Goal: Navigation & Orientation: Find specific page/section

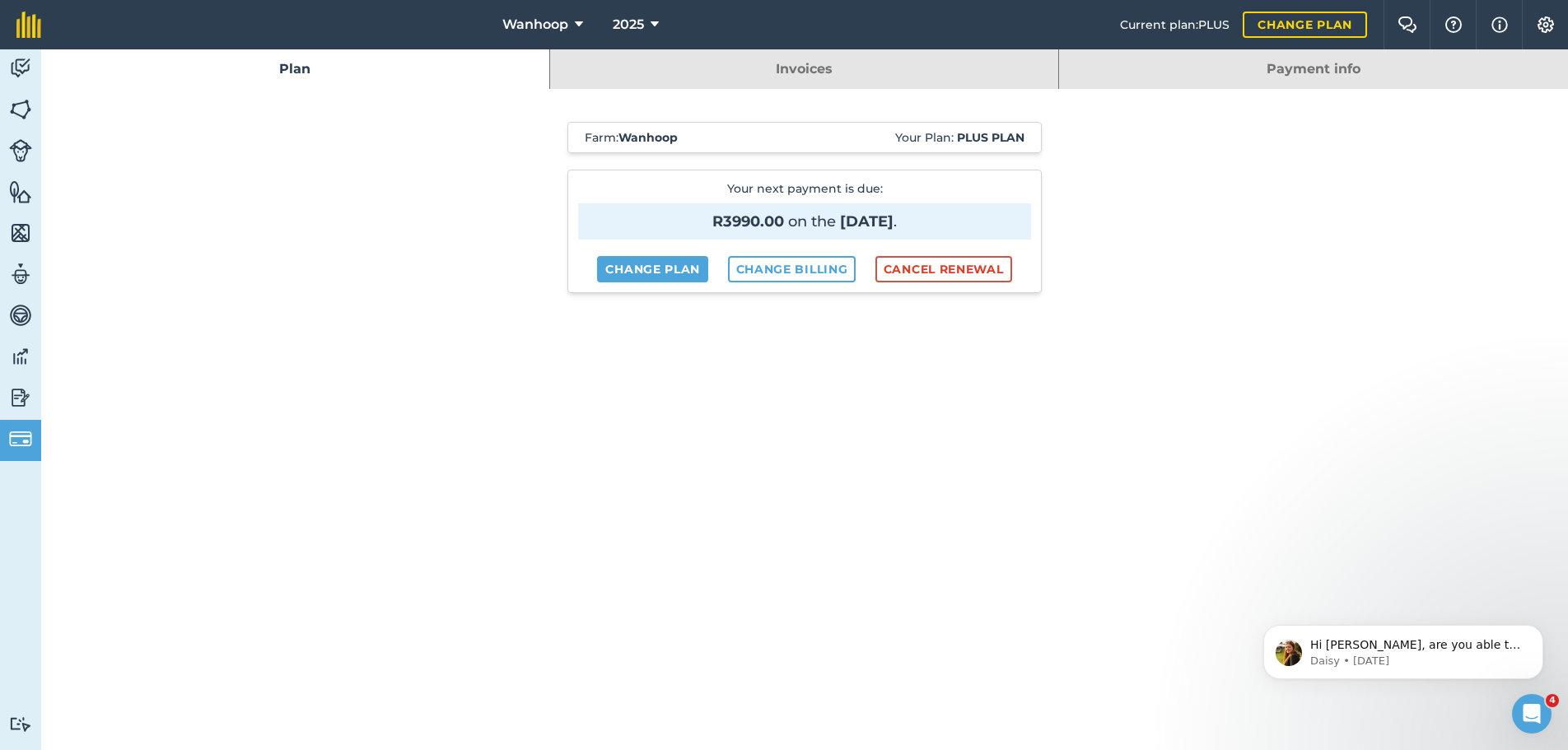
click at [406, 237] on div "Farm : Wanhoop Your Plan: Plus plan Your next payment is due : R3990.00 on the …" at bounding box center [805, 653] width 839 height 1129
click at [1285, 158] on div "Farm : Wanhoop Your Plan: Plus plan Your next payment is due : R3990.00 on the …" at bounding box center [805, 653] width 1527 height 1129
click at [576, 24] on icon at bounding box center [579, 24] width 9 height 20
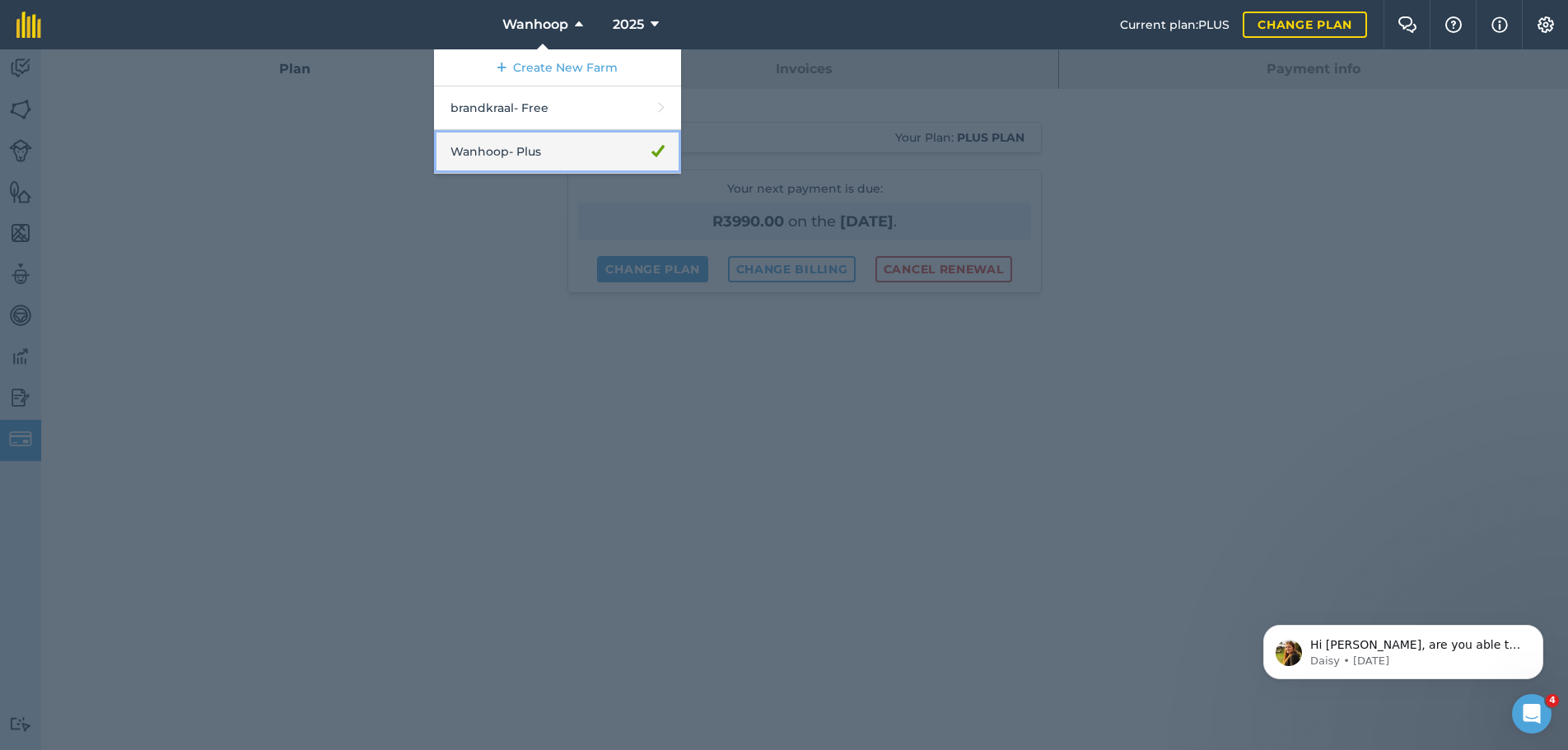
click at [507, 150] on link "Wanhoop - Plus" at bounding box center [558, 152] width 247 height 44
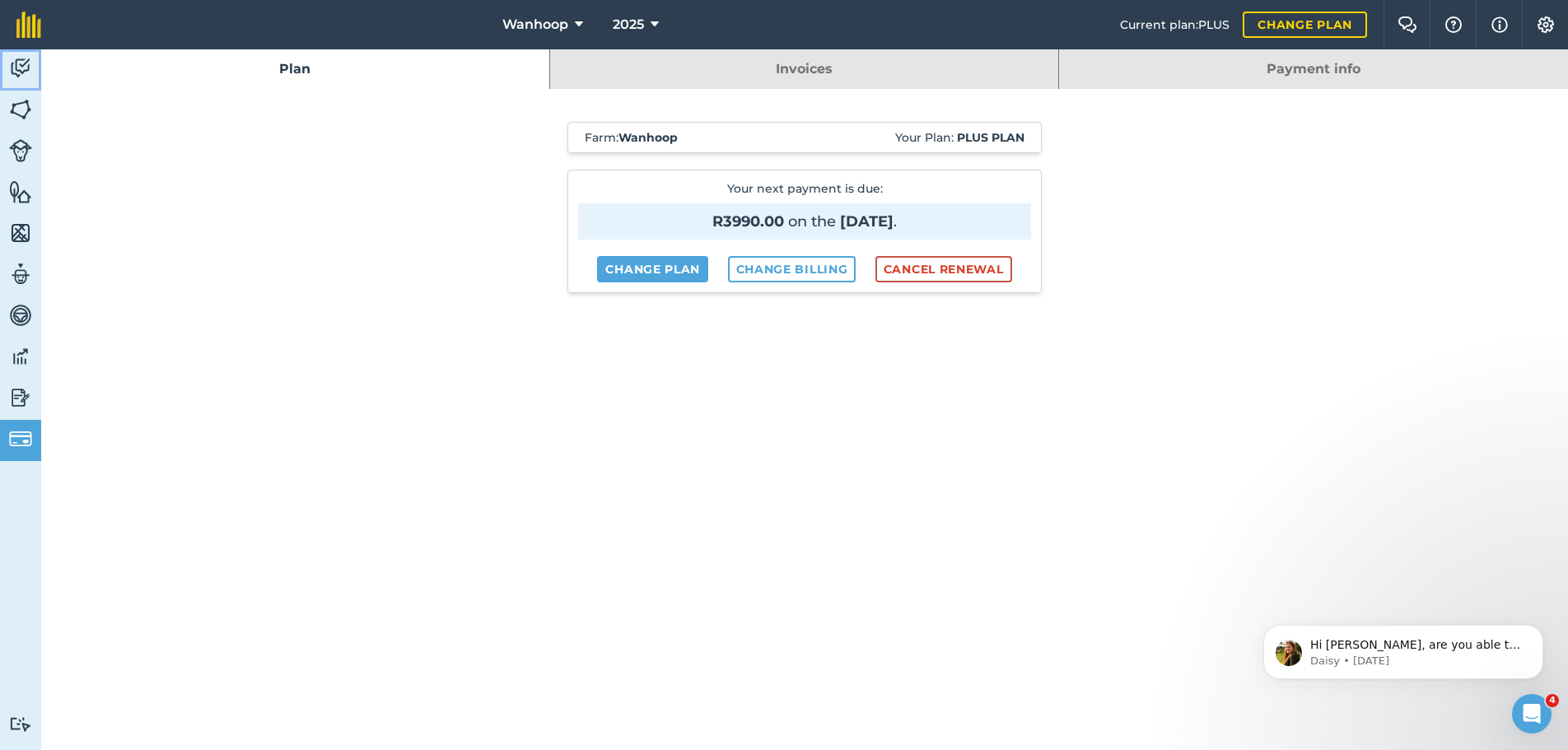
click at [22, 61] on img at bounding box center [20, 68] width 23 height 25
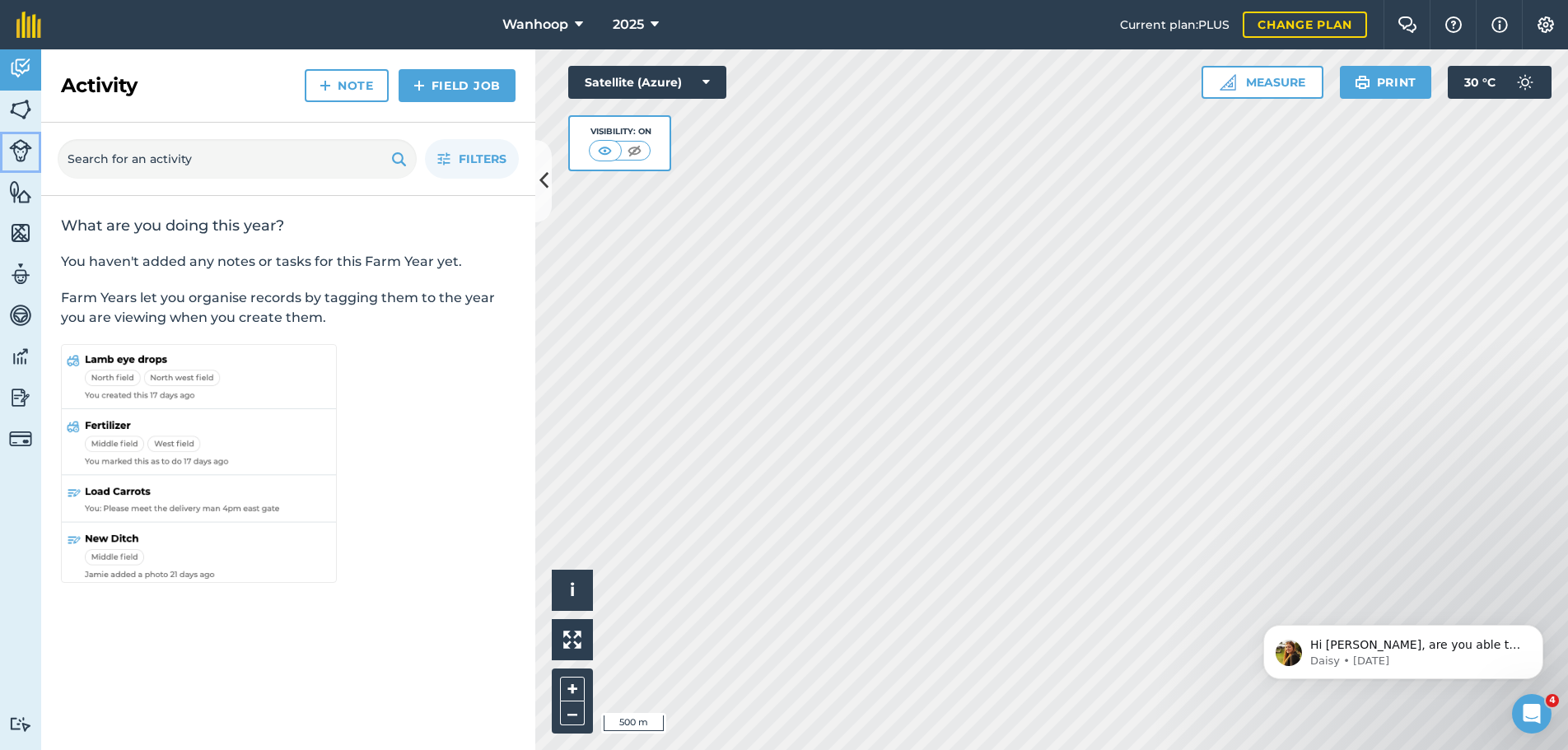
click at [19, 153] on img at bounding box center [20, 150] width 23 height 23
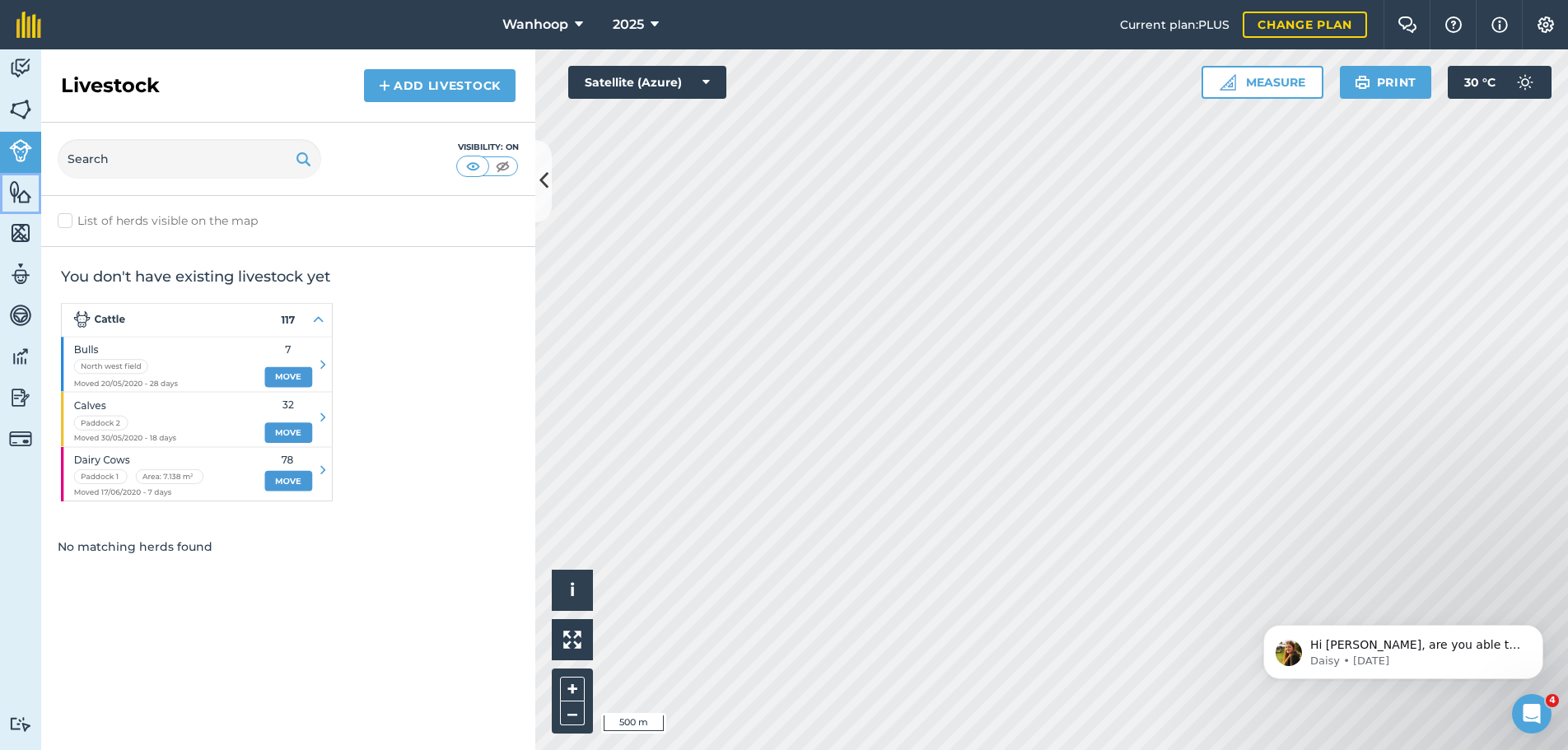
click at [21, 191] on img at bounding box center [20, 192] width 23 height 25
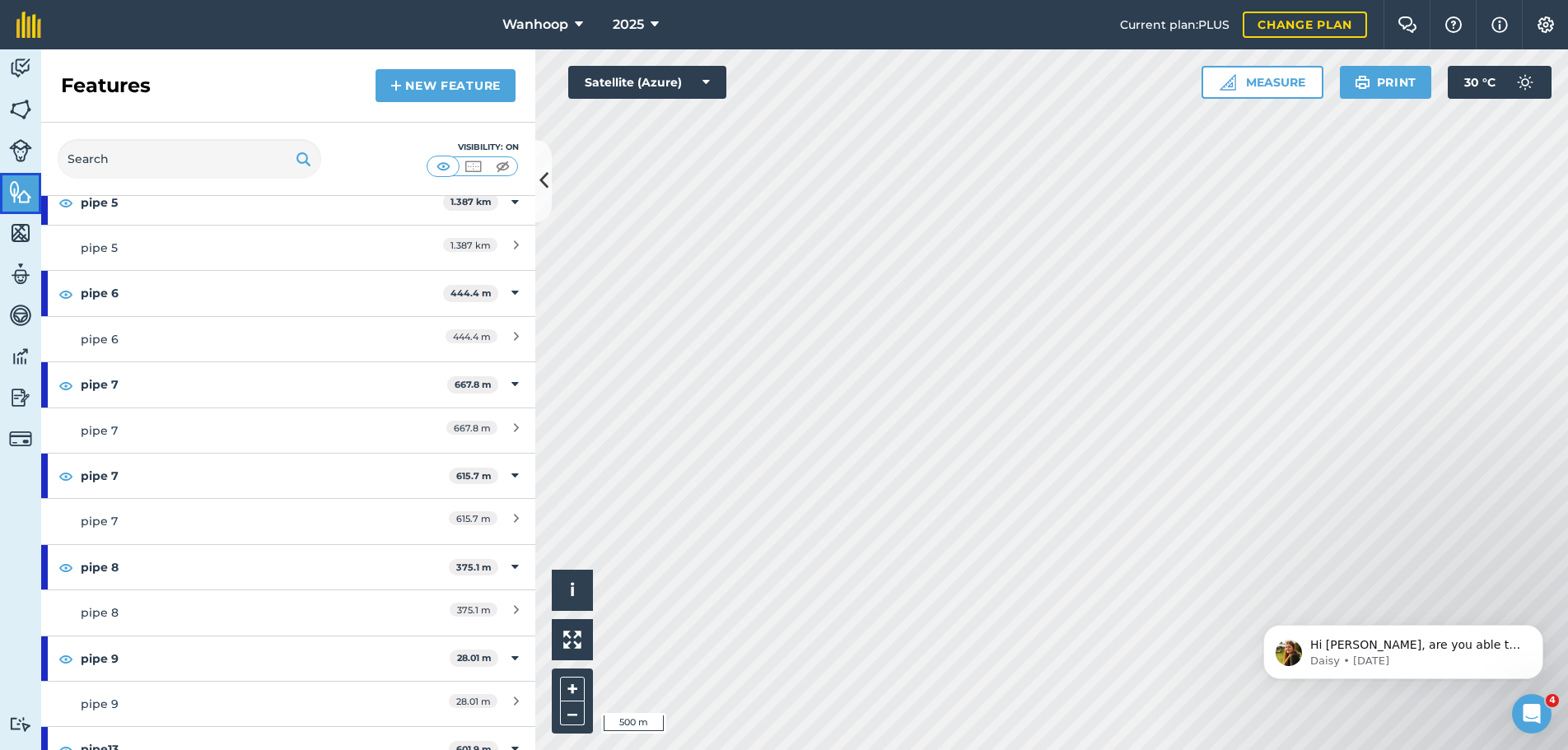
scroll to position [1320, 0]
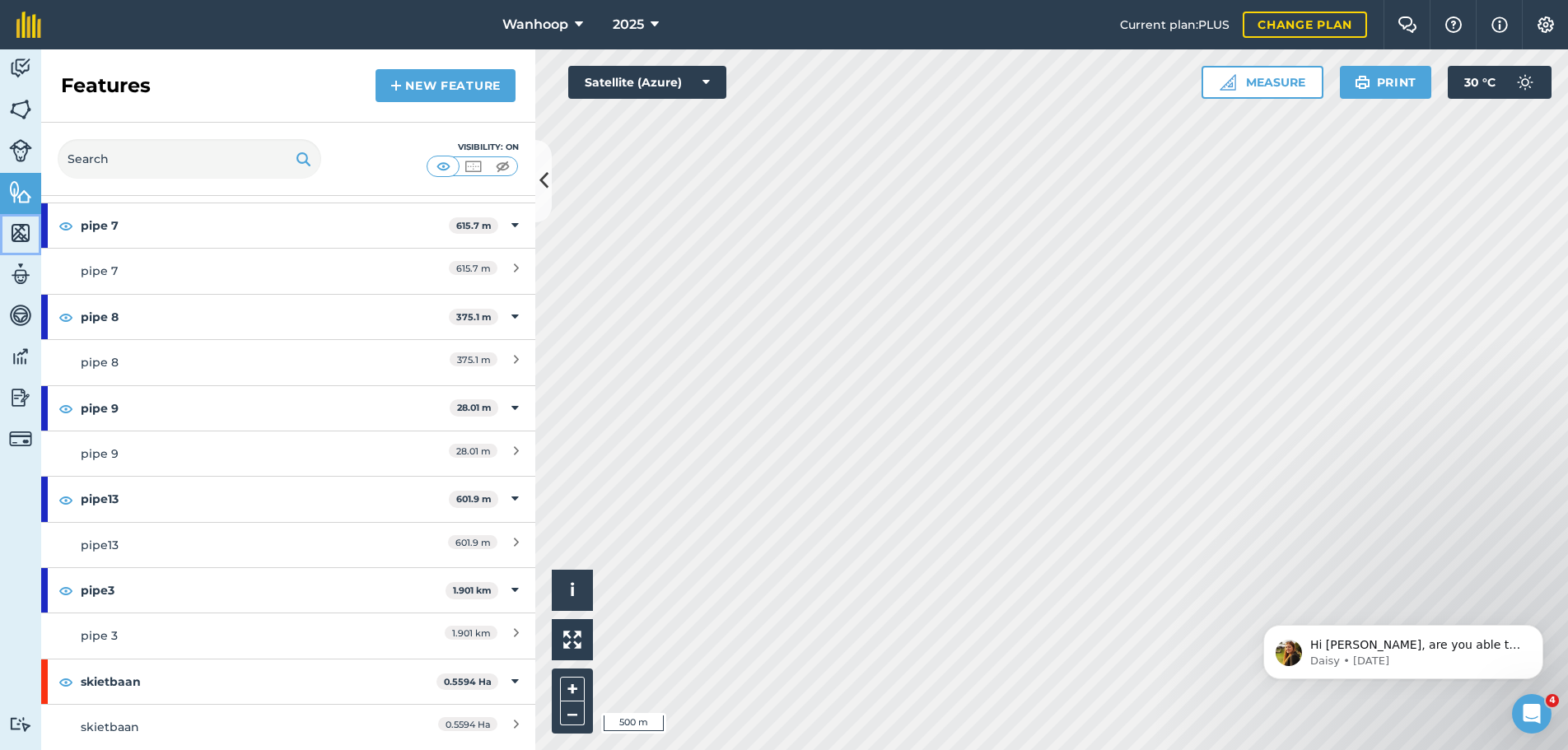
click at [22, 230] on img at bounding box center [20, 232] width 23 height 25
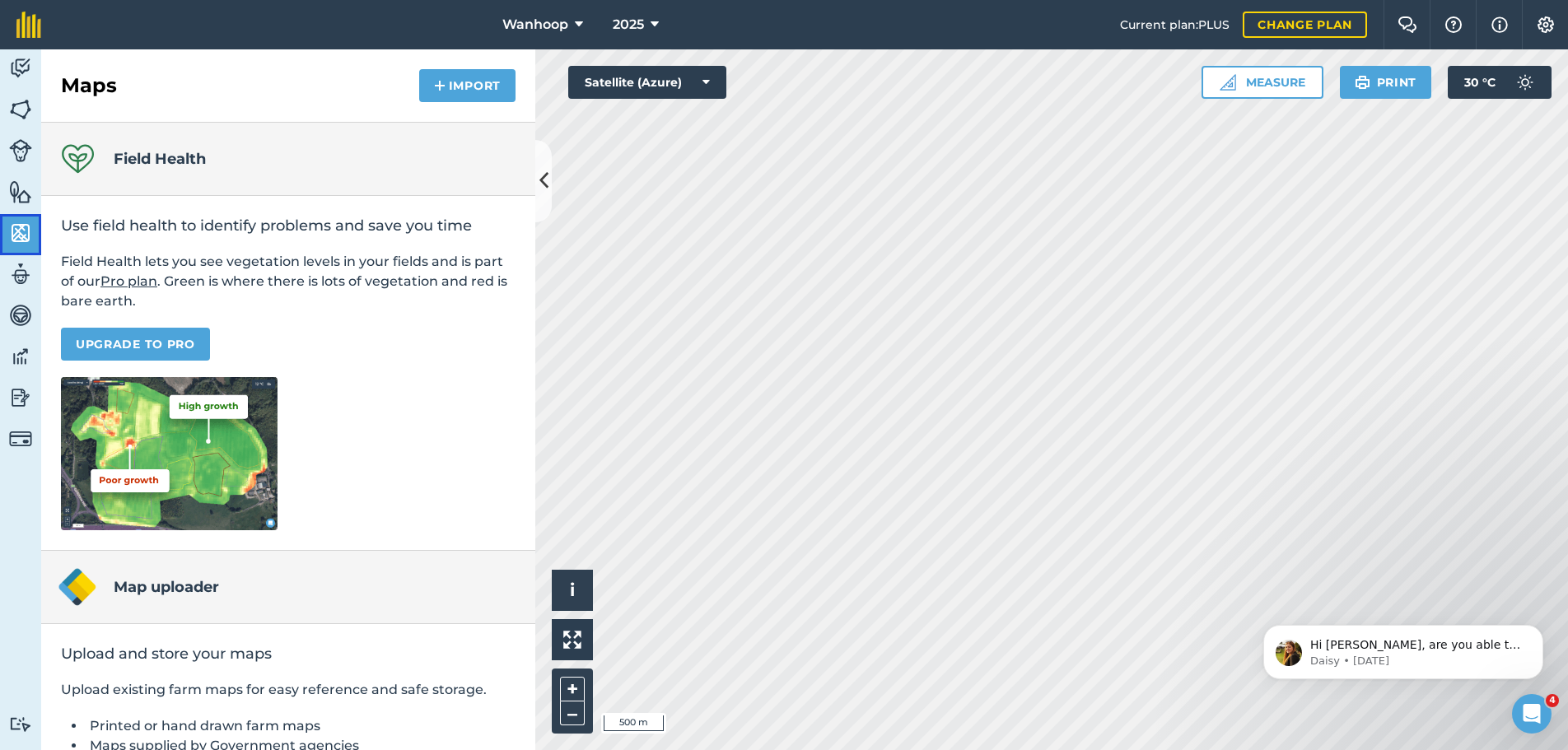
scroll to position [134, 0]
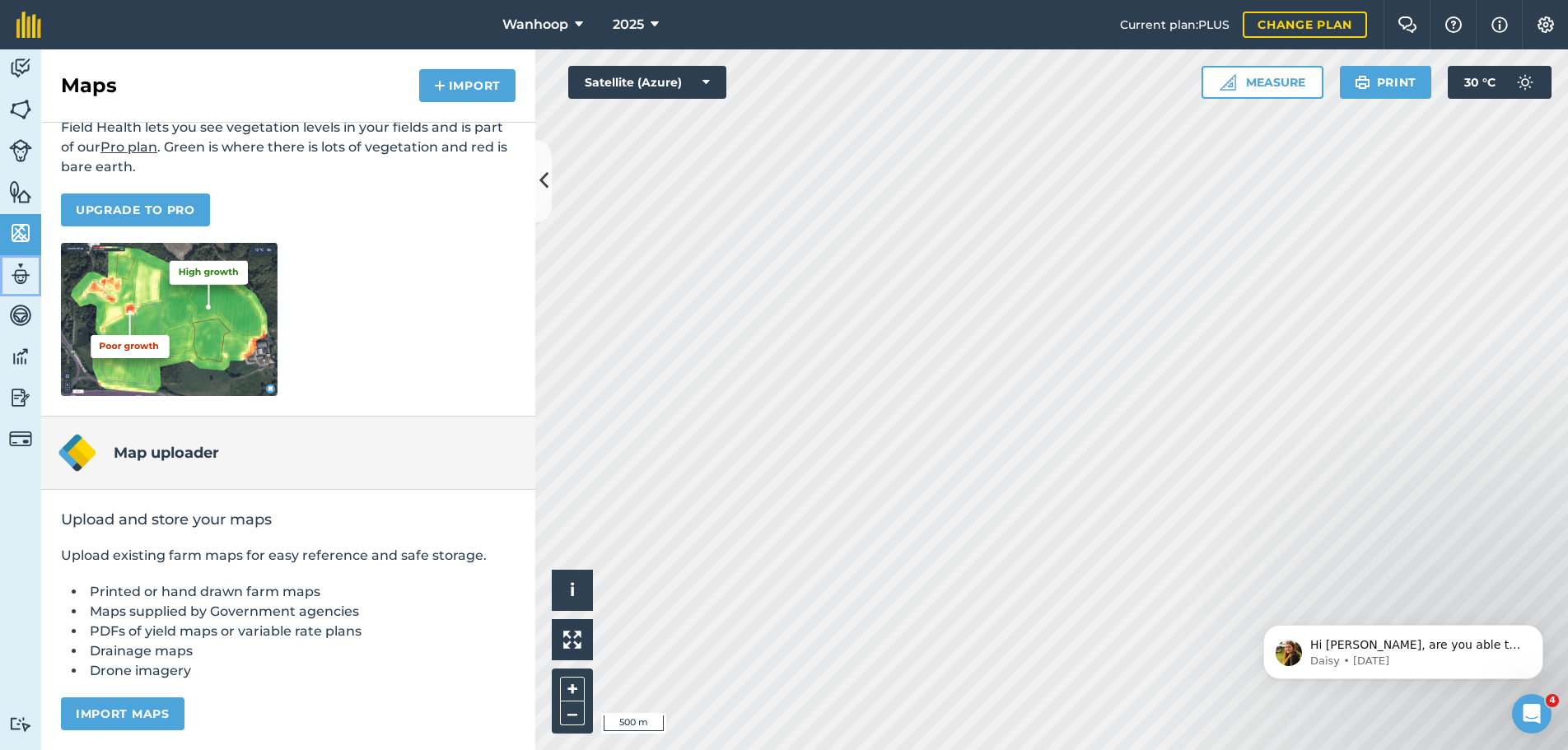
click at [22, 276] on img at bounding box center [20, 274] width 23 height 25
select select "MEMBER"
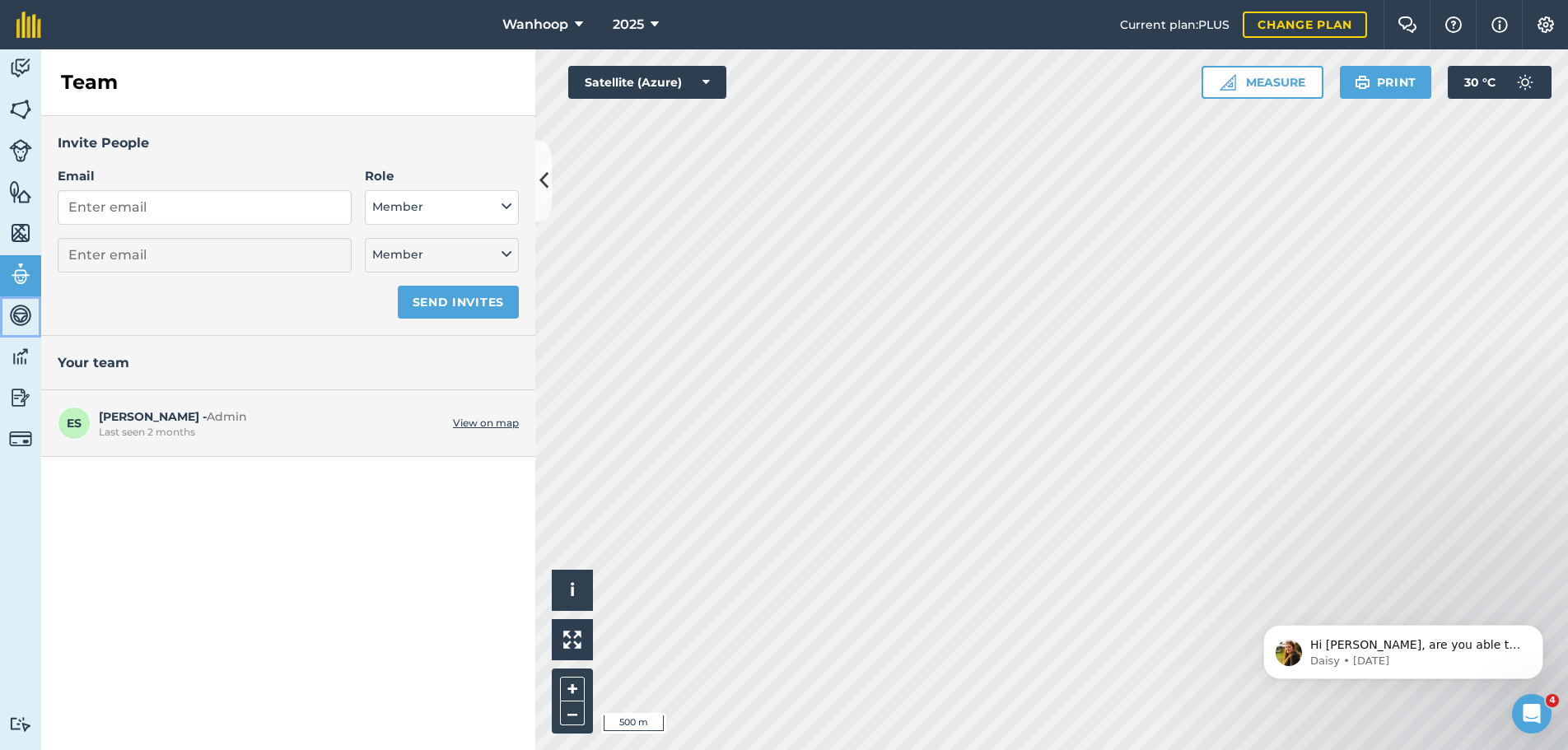
click at [18, 308] on img at bounding box center [20, 315] width 23 height 25
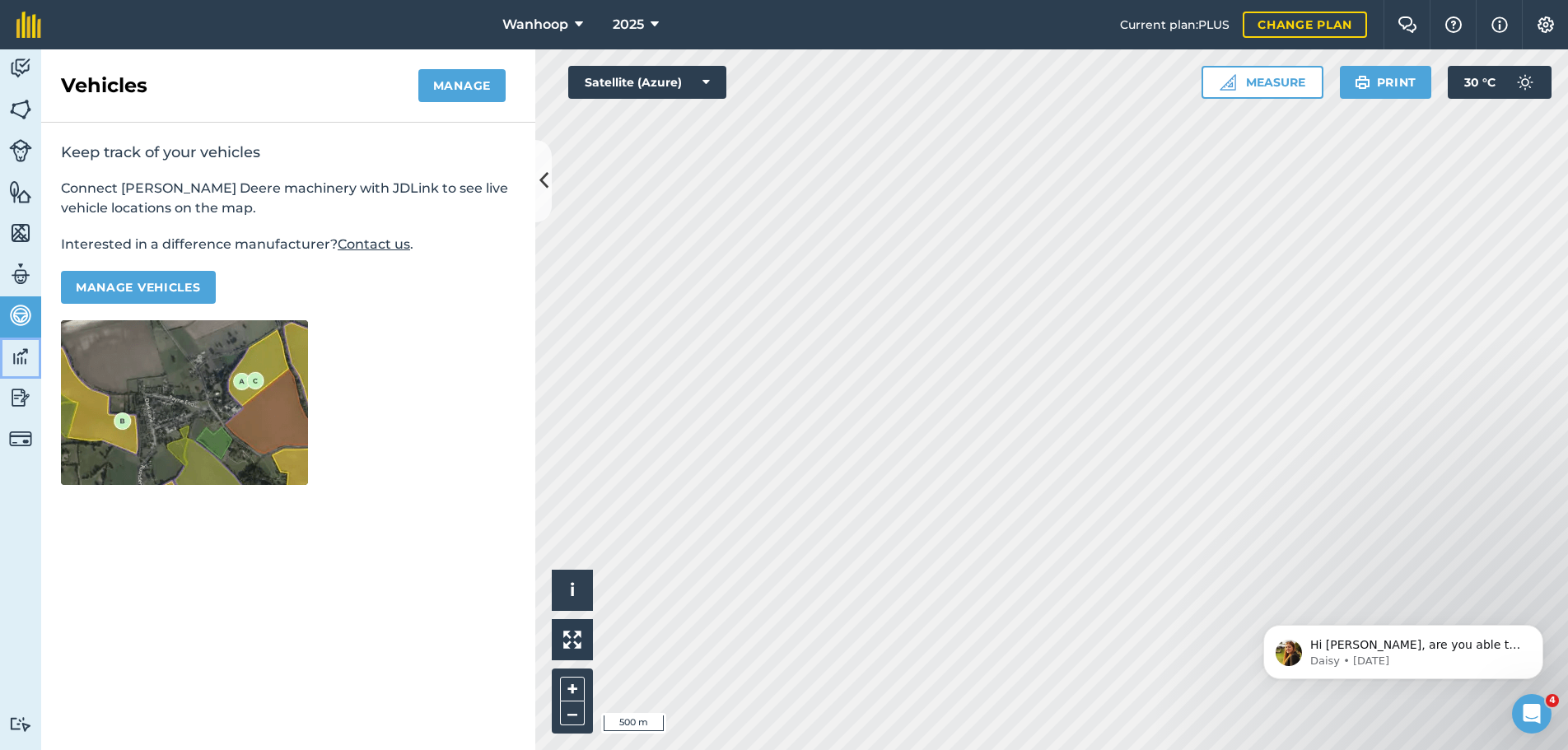
click at [17, 353] on img at bounding box center [20, 356] width 23 height 25
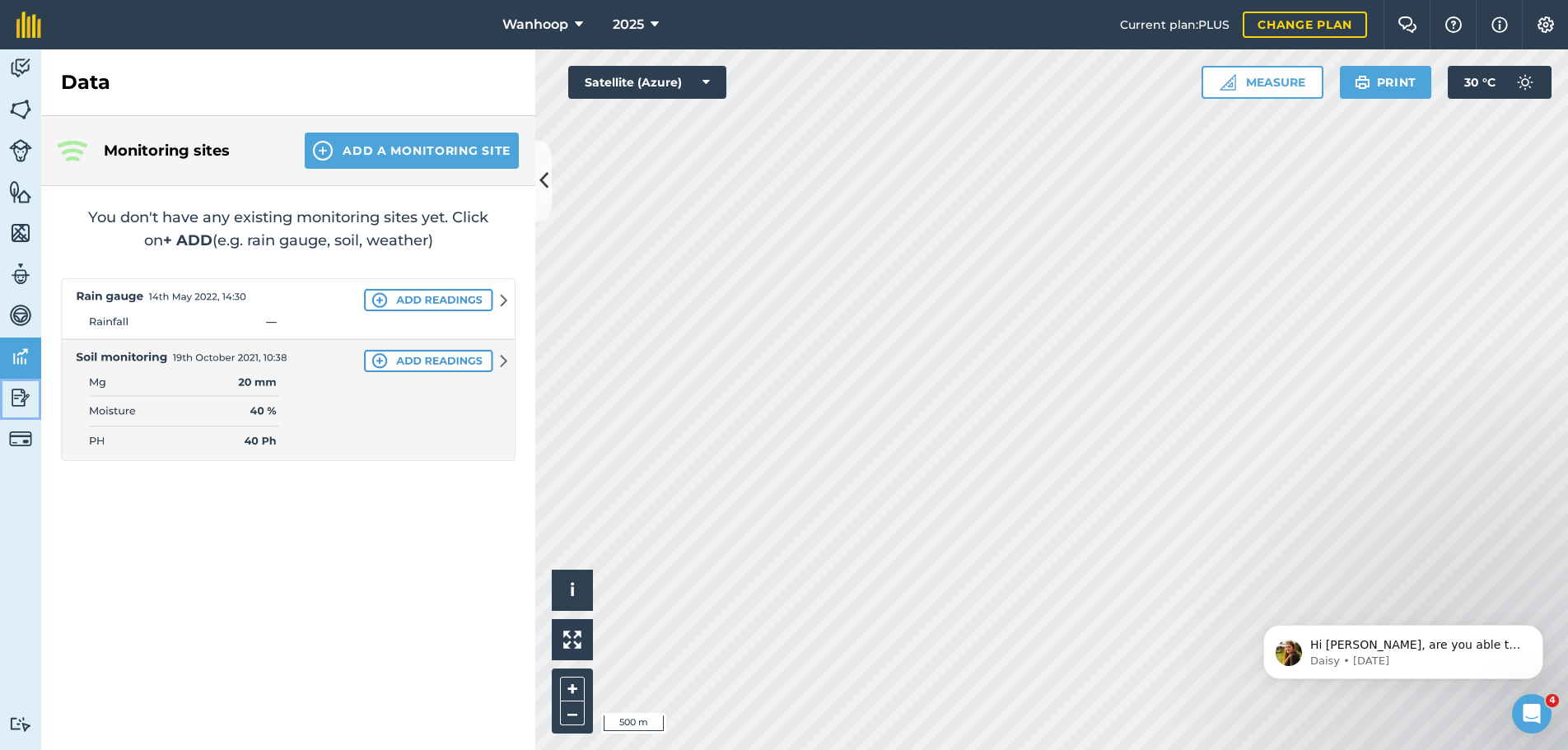
click at [18, 404] on img at bounding box center [20, 397] width 23 height 25
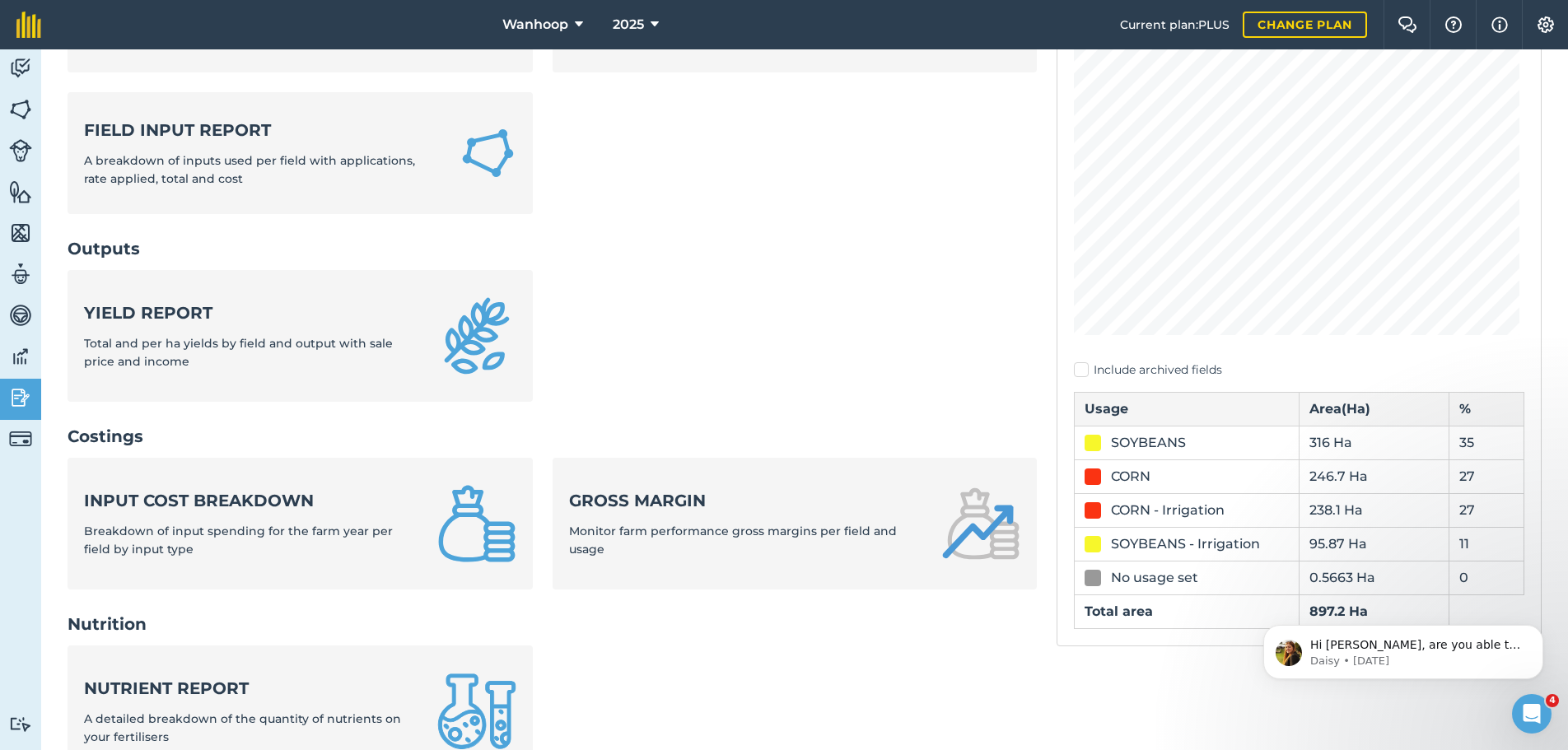
scroll to position [165, 0]
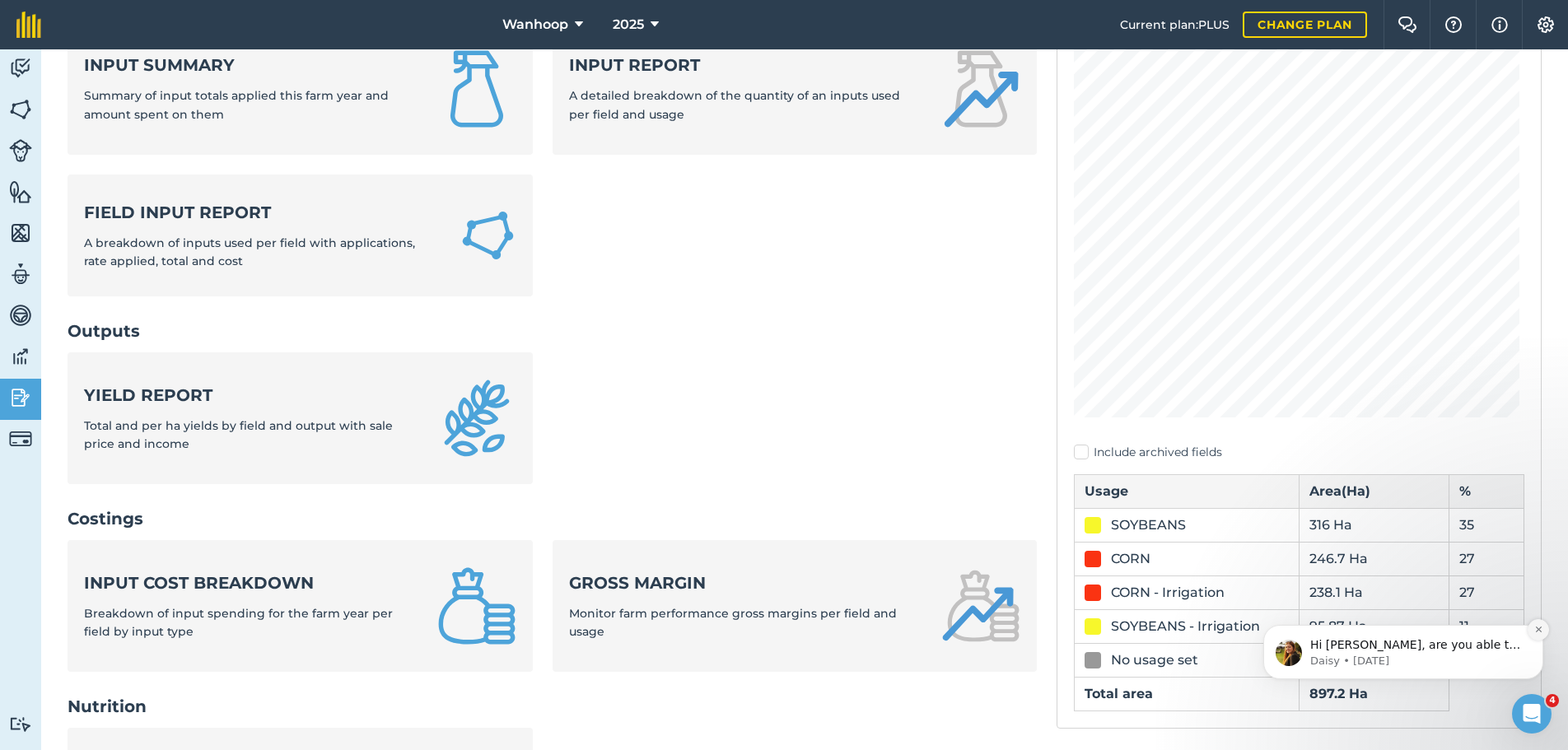
click at [1541, 629] on icon "Dismiss notification" at bounding box center [1539, 629] width 9 height 9
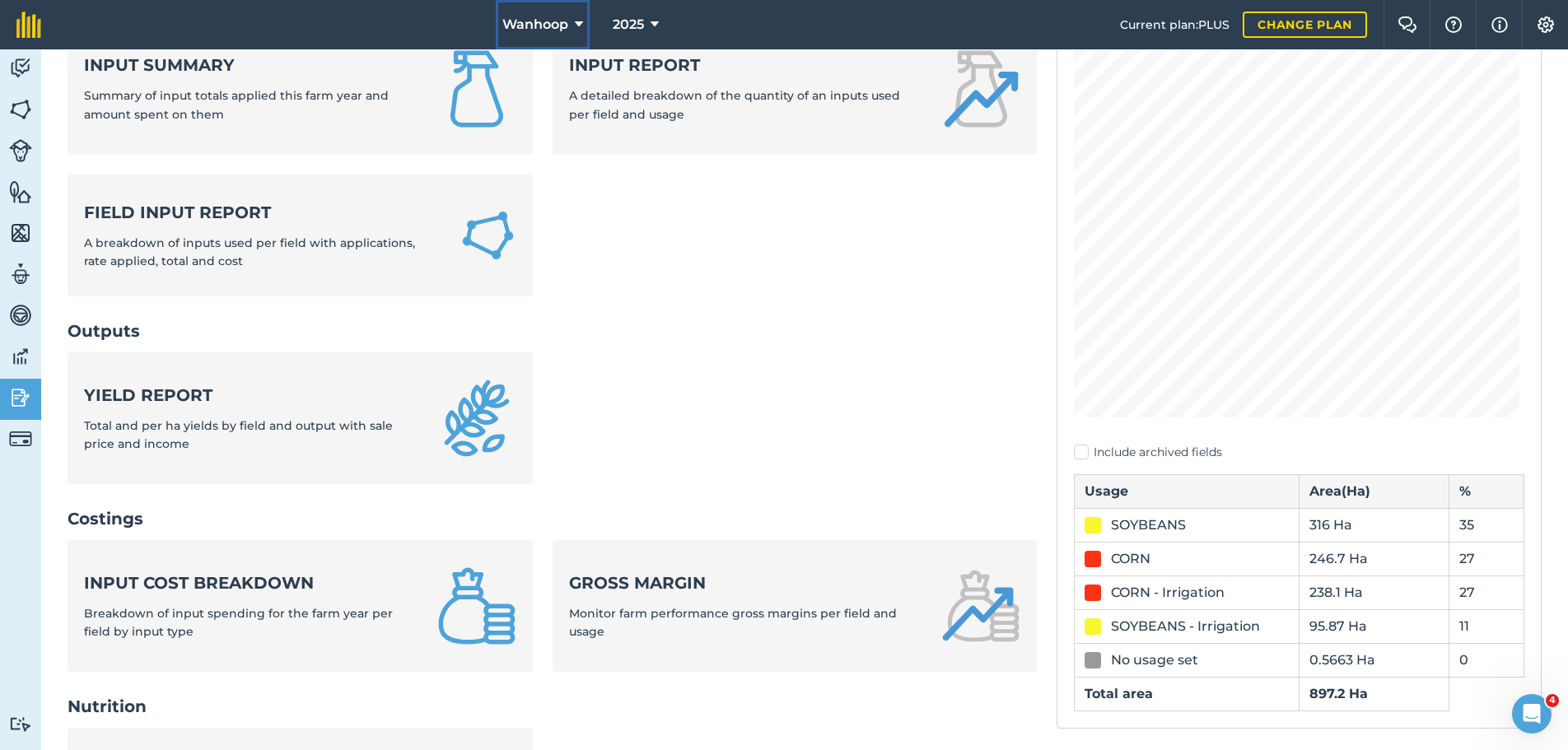
click at [577, 22] on icon at bounding box center [579, 24] width 9 height 20
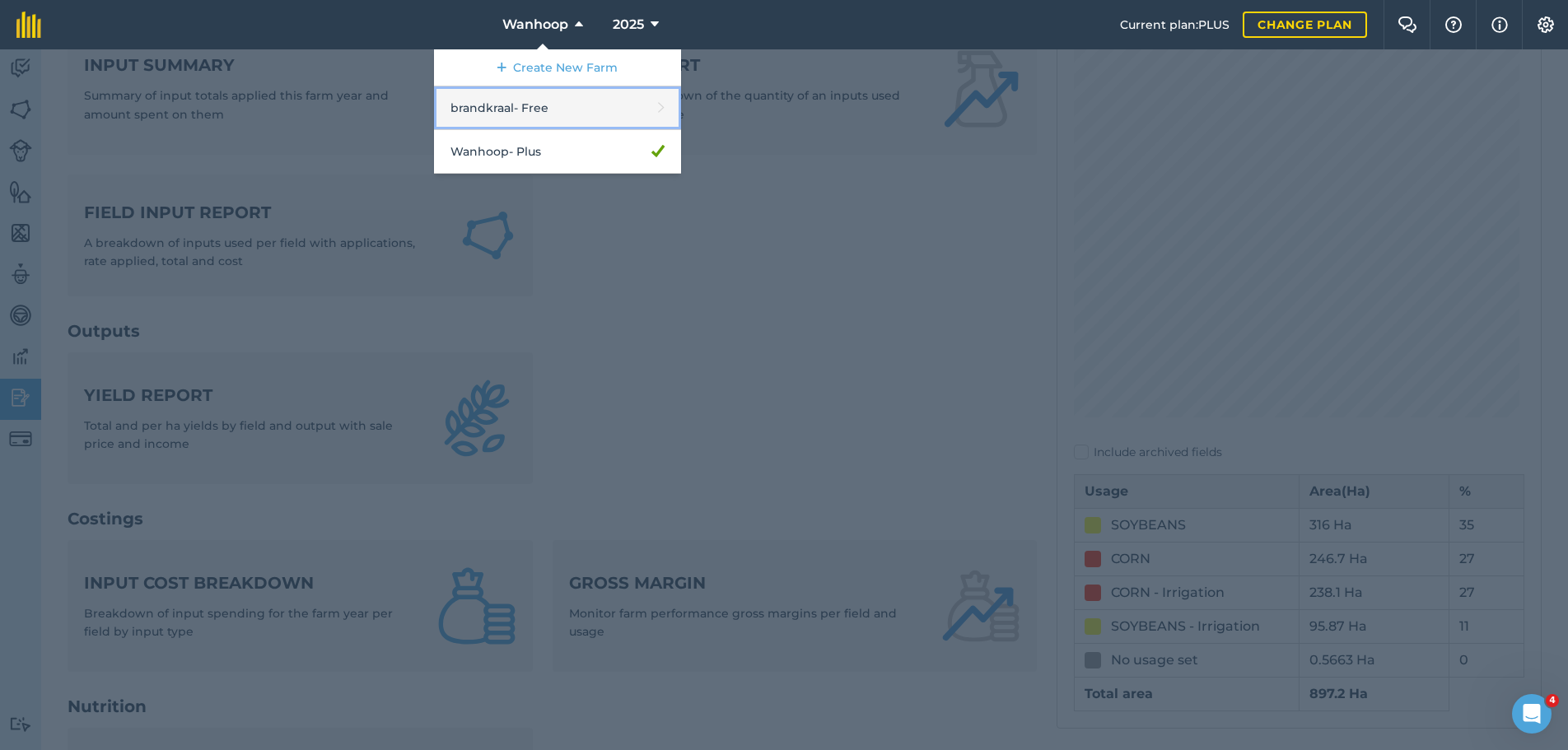
click at [496, 109] on link "brandkraal - Free" at bounding box center [558, 108] width 247 height 44
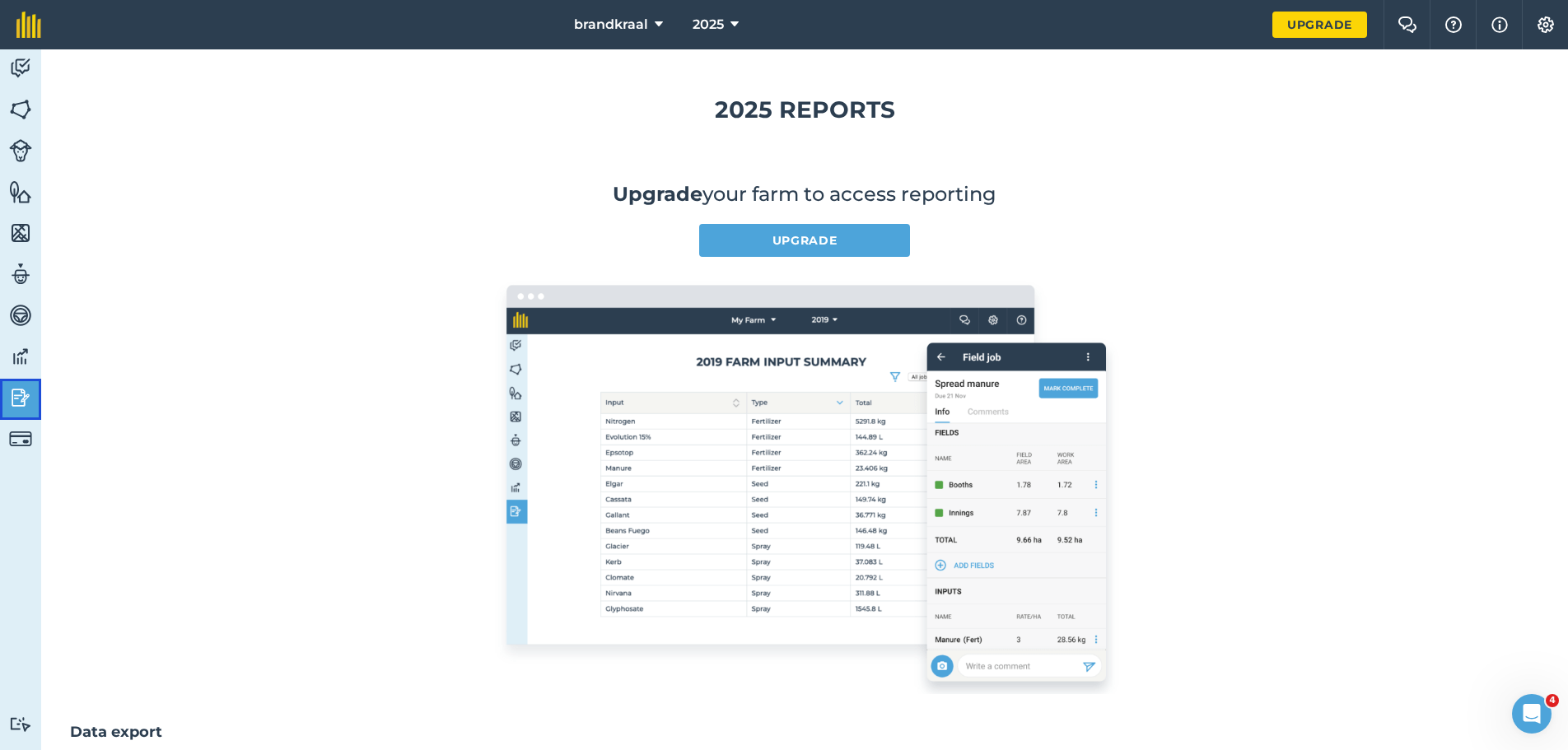
click at [21, 397] on img at bounding box center [20, 397] width 23 height 25
click at [17, 351] on img at bounding box center [20, 356] width 23 height 25
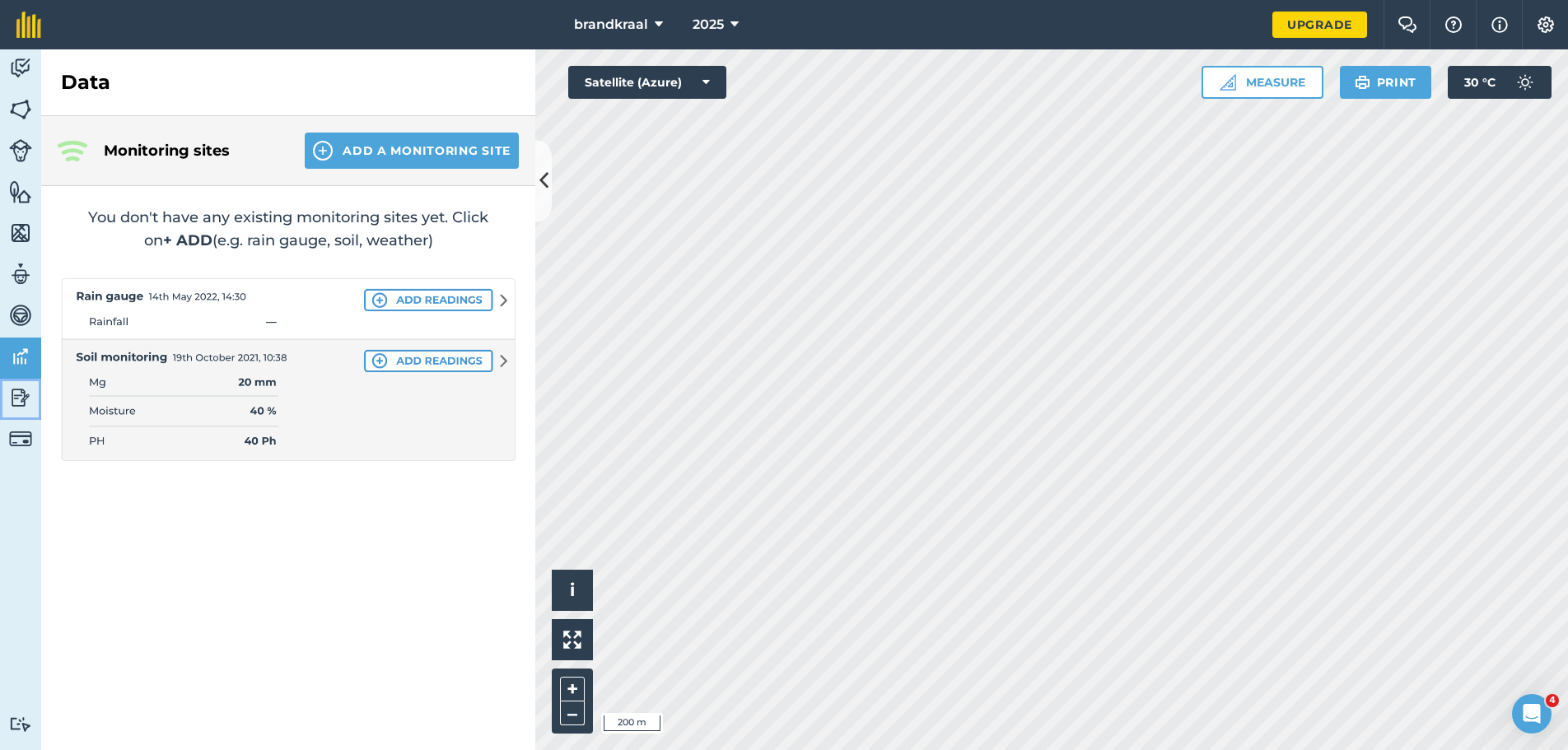
click at [18, 391] on img at bounding box center [20, 397] width 23 height 25
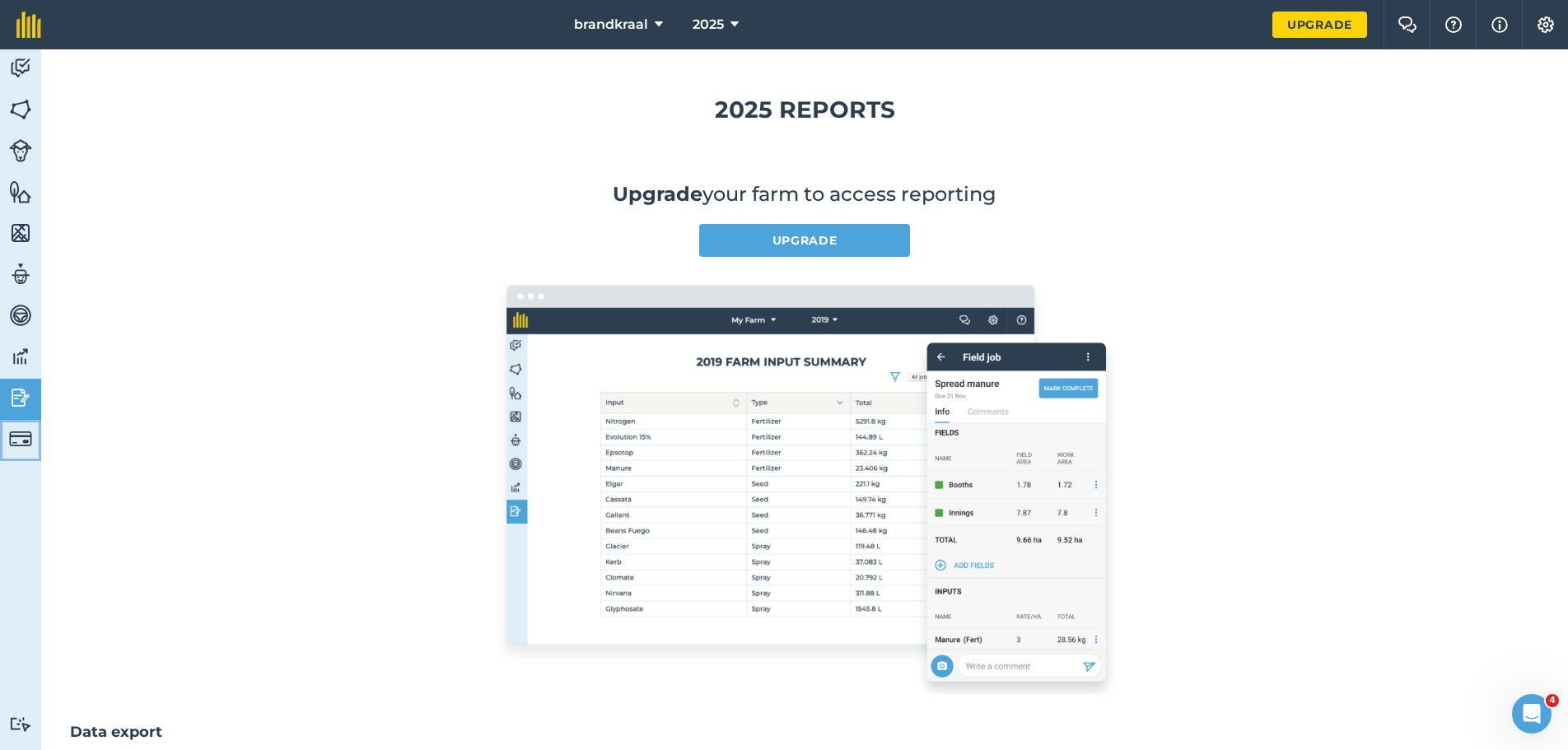
click at [23, 441] on img at bounding box center [20, 439] width 23 height 23
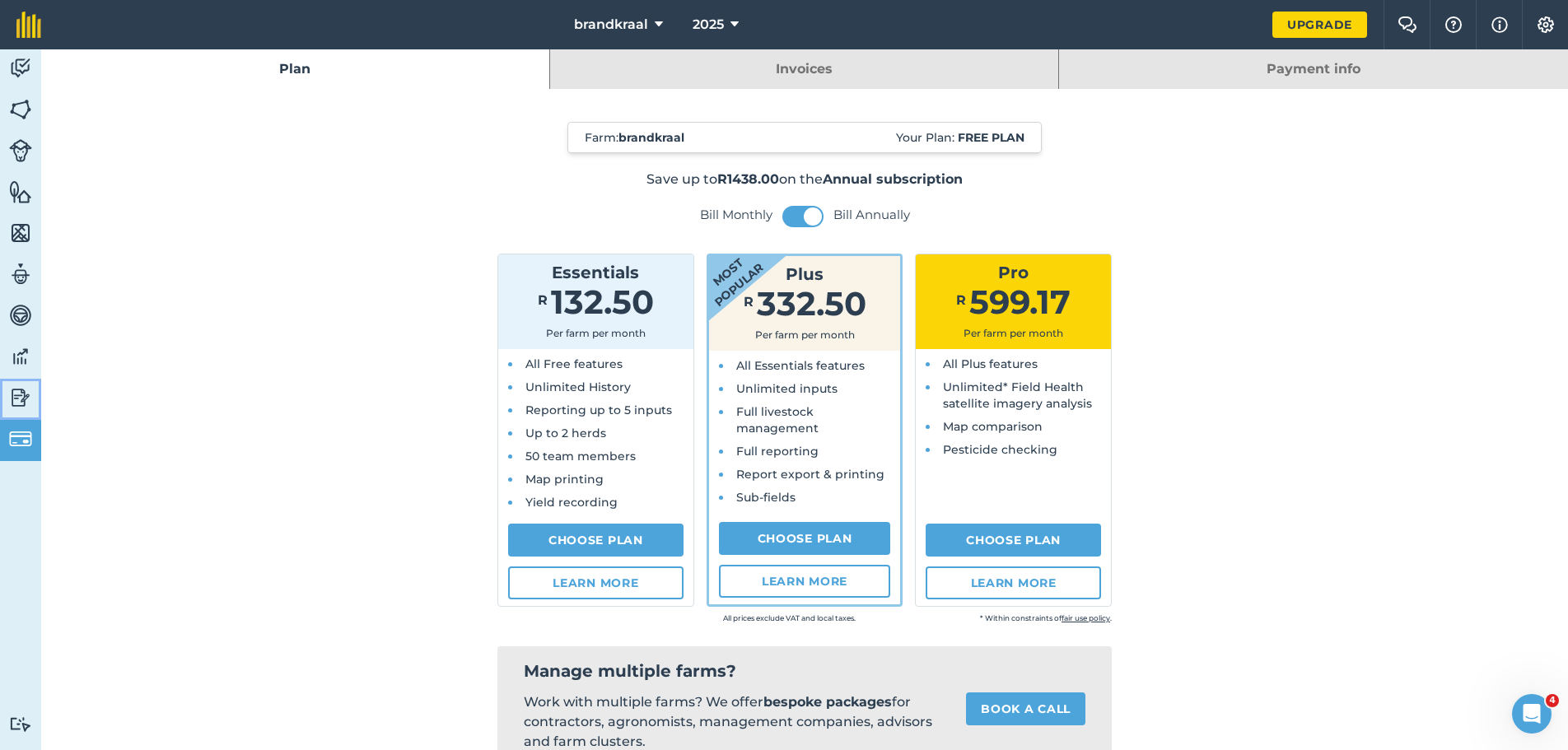
click at [16, 396] on img at bounding box center [20, 397] width 23 height 25
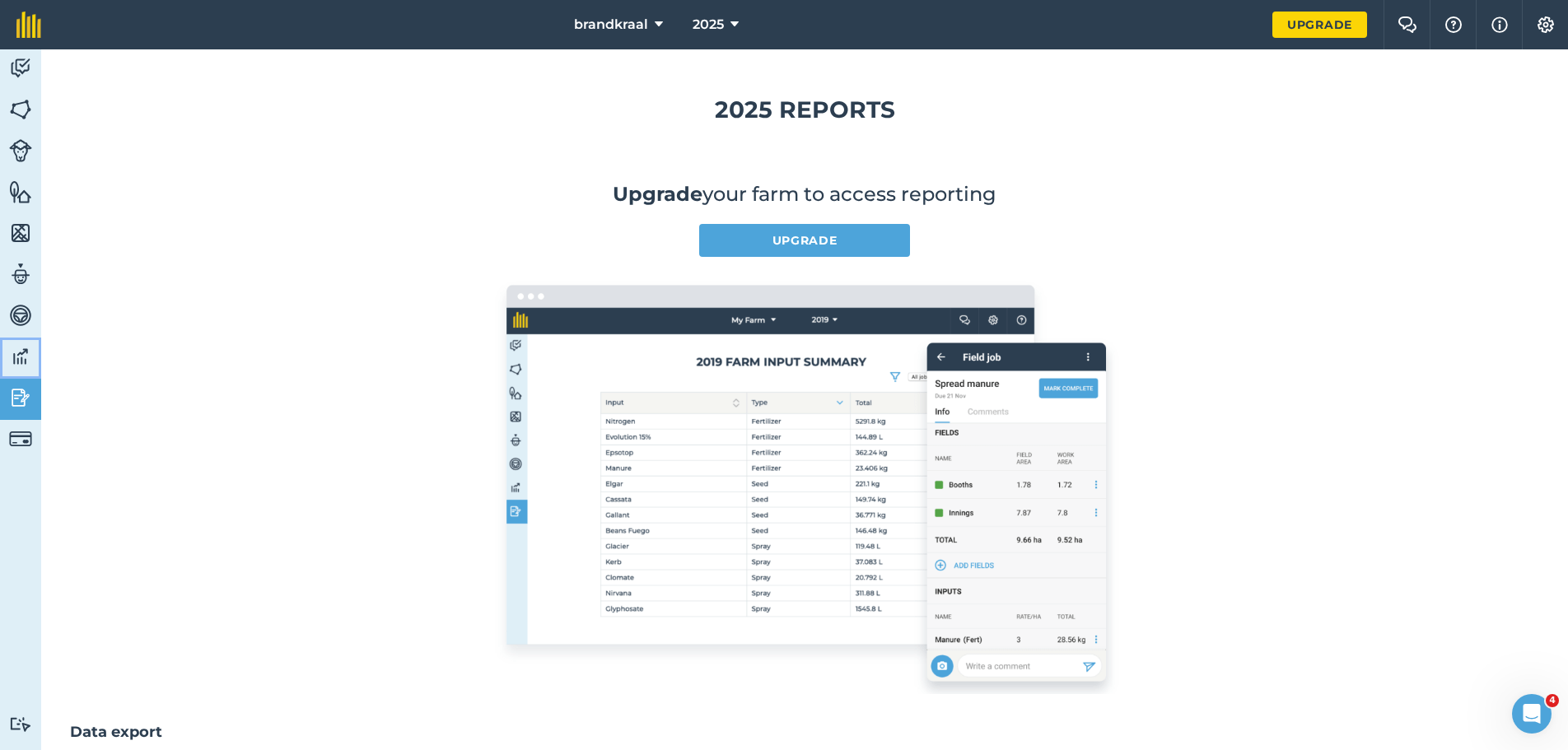
click at [20, 353] on img at bounding box center [20, 356] width 23 height 25
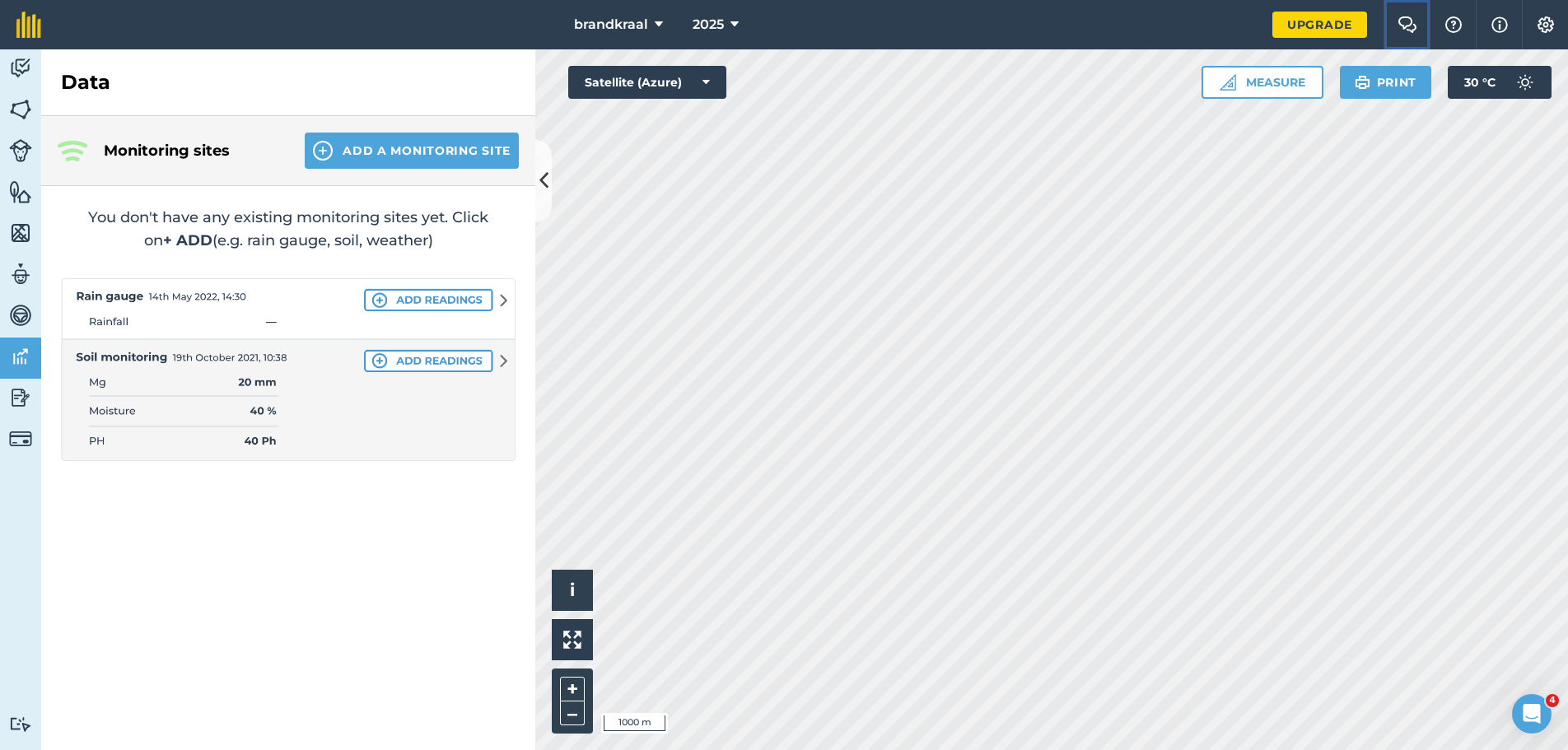
click at [1408, 26] on img at bounding box center [1407, 24] width 20 height 16
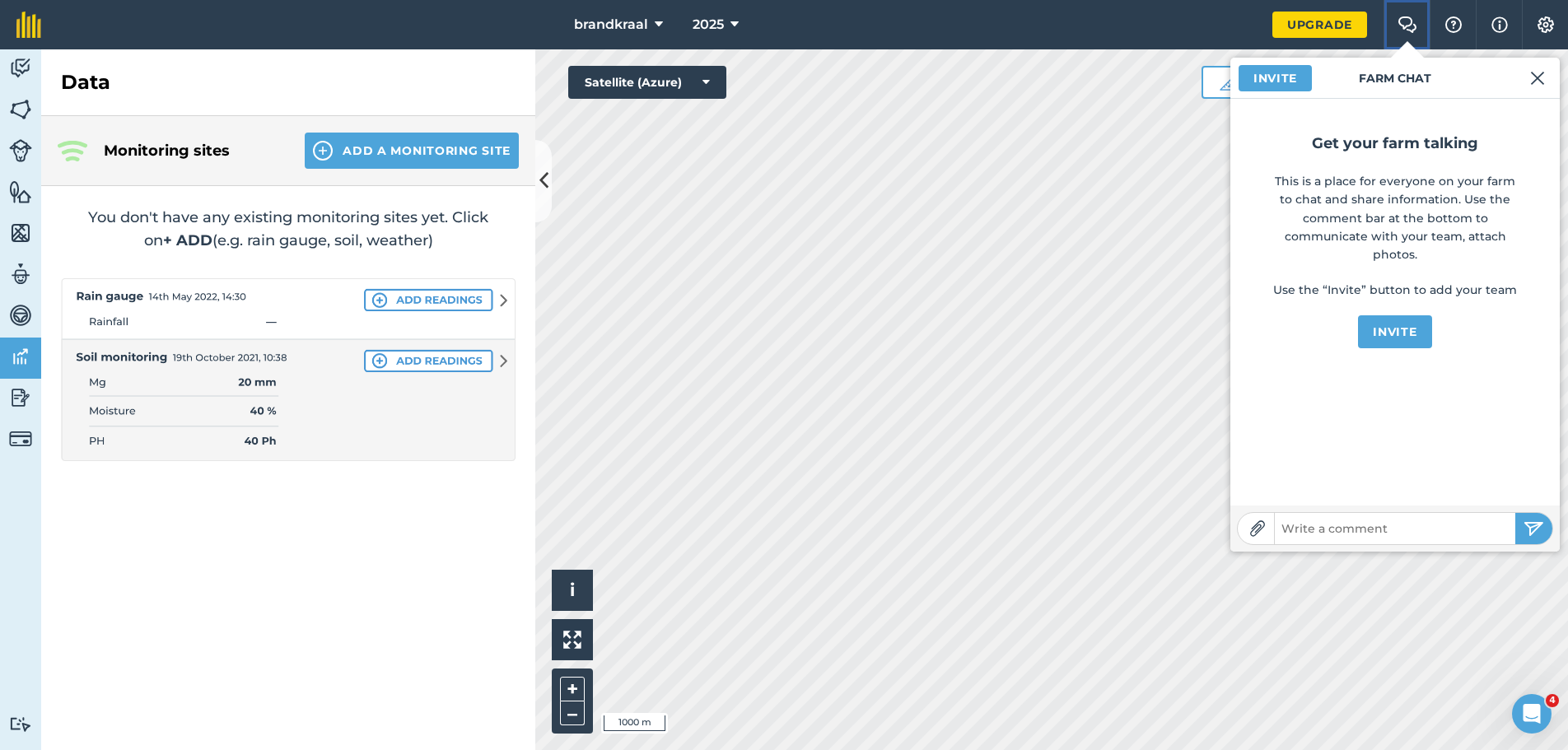
click at [1408, 26] on img at bounding box center [1407, 24] width 20 height 16
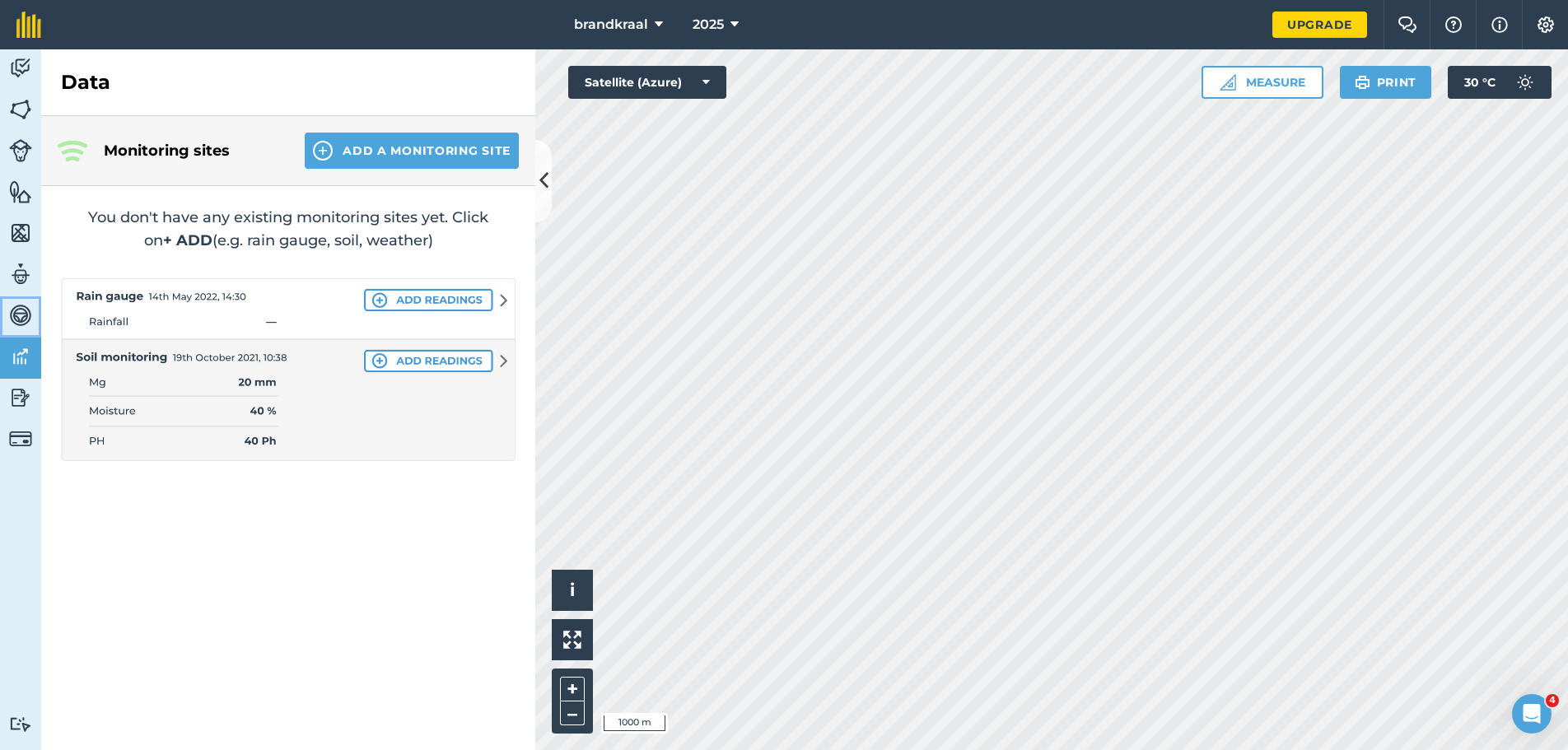
click at [22, 314] on img at bounding box center [20, 315] width 23 height 25
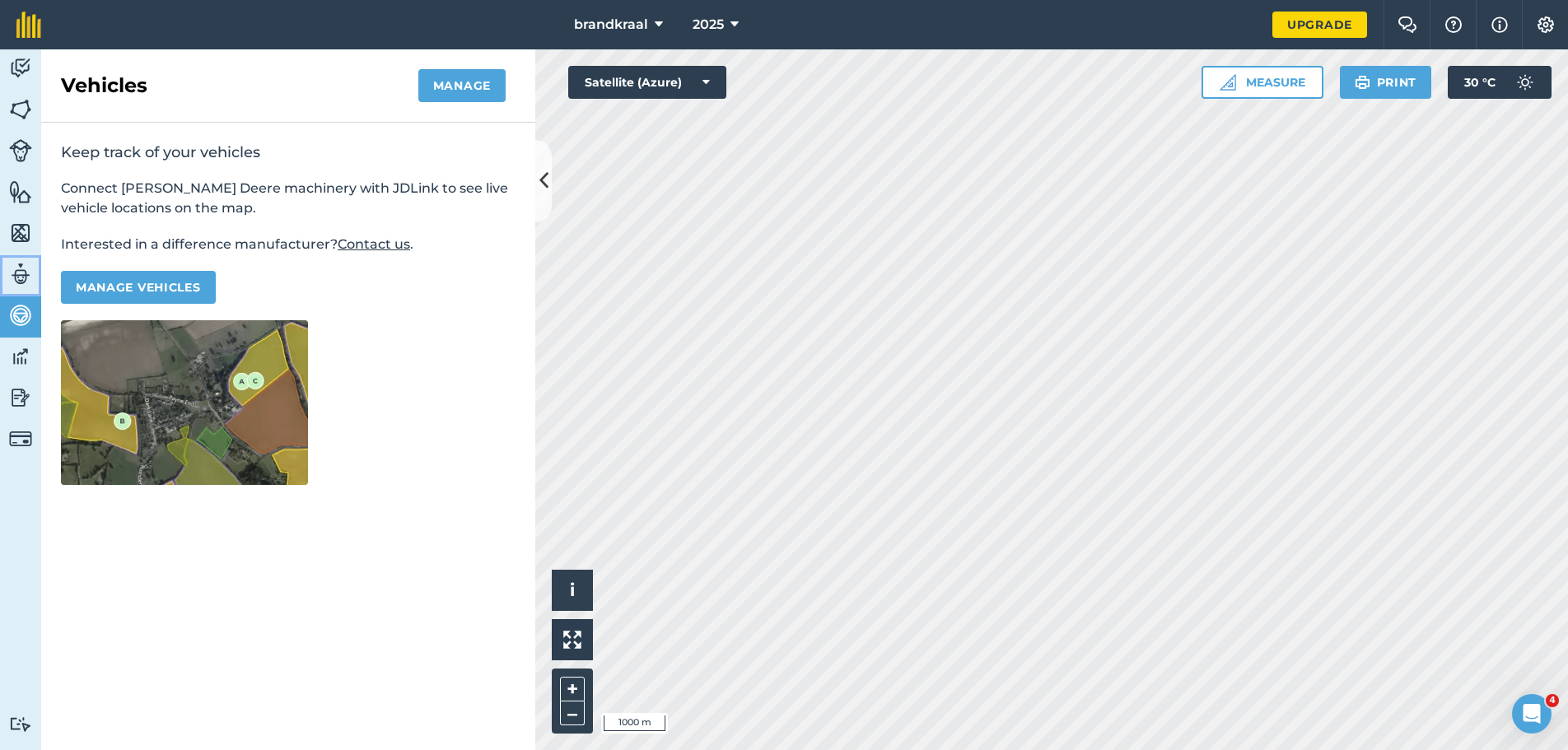
click at [17, 276] on img at bounding box center [20, 274] width 23 height 25
select select "MEMBER"
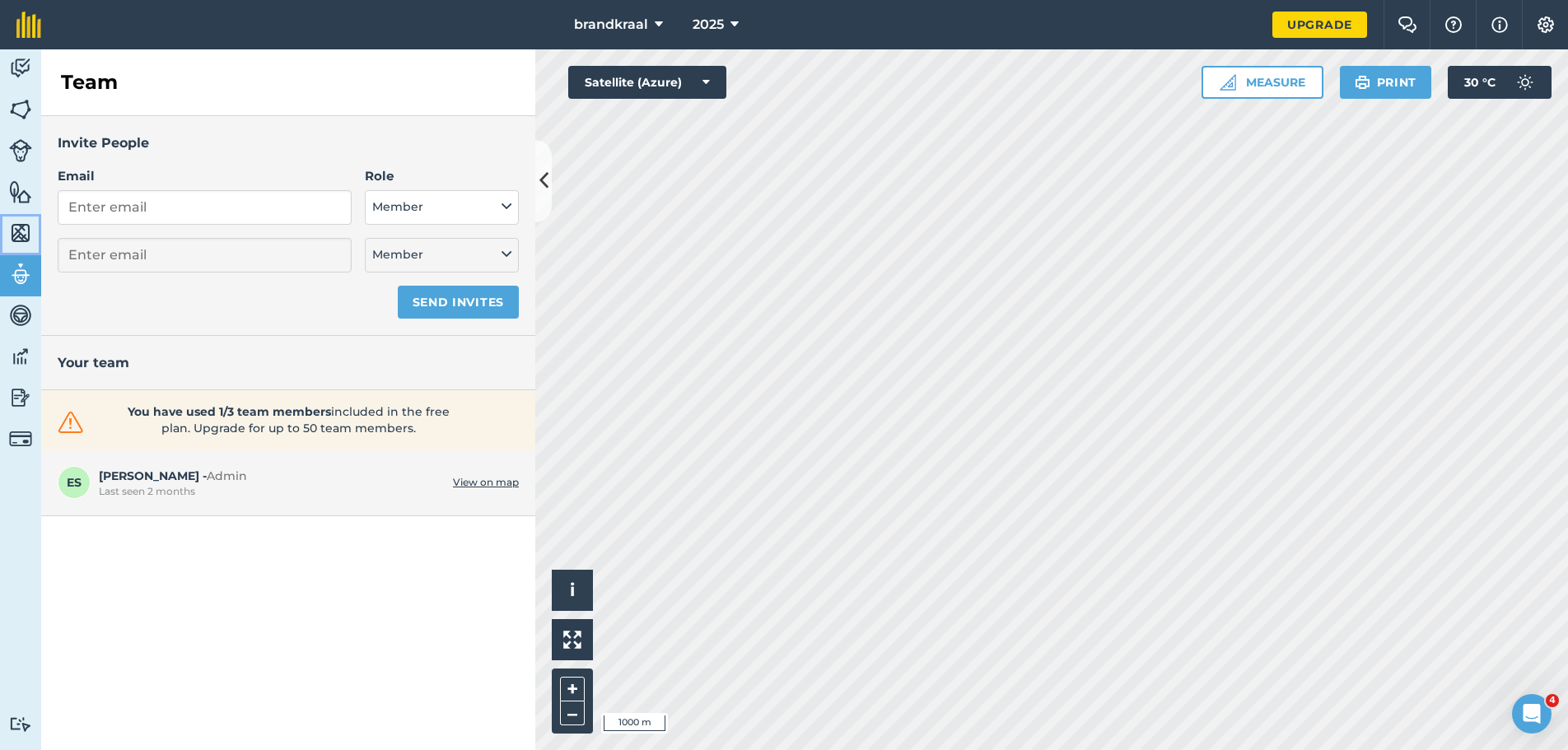
click at [24, 236] on img at bounding box center [20, 232] width 23 height 25
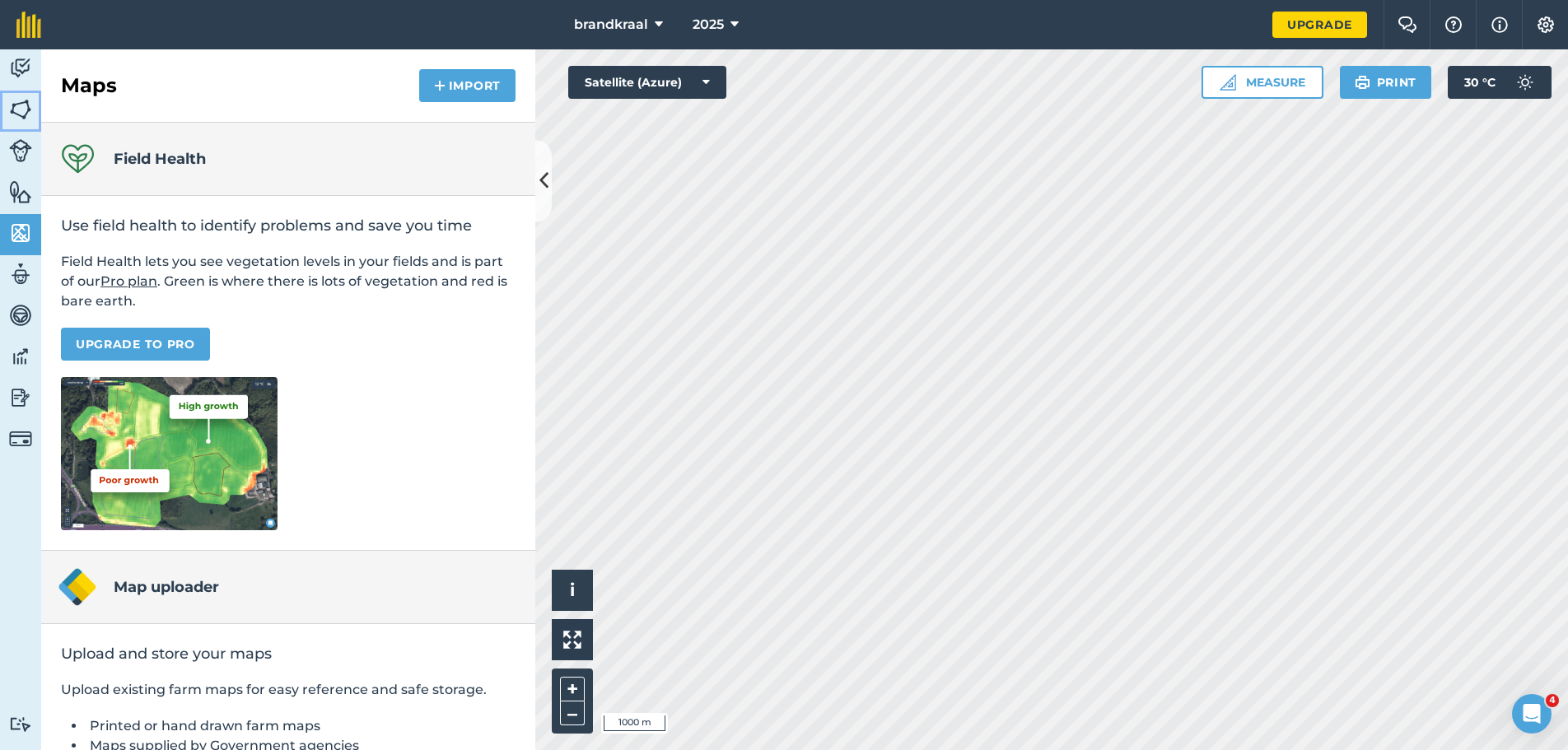
click at [23, 110] on img at bounding box center [20, 109] width 23 height 25
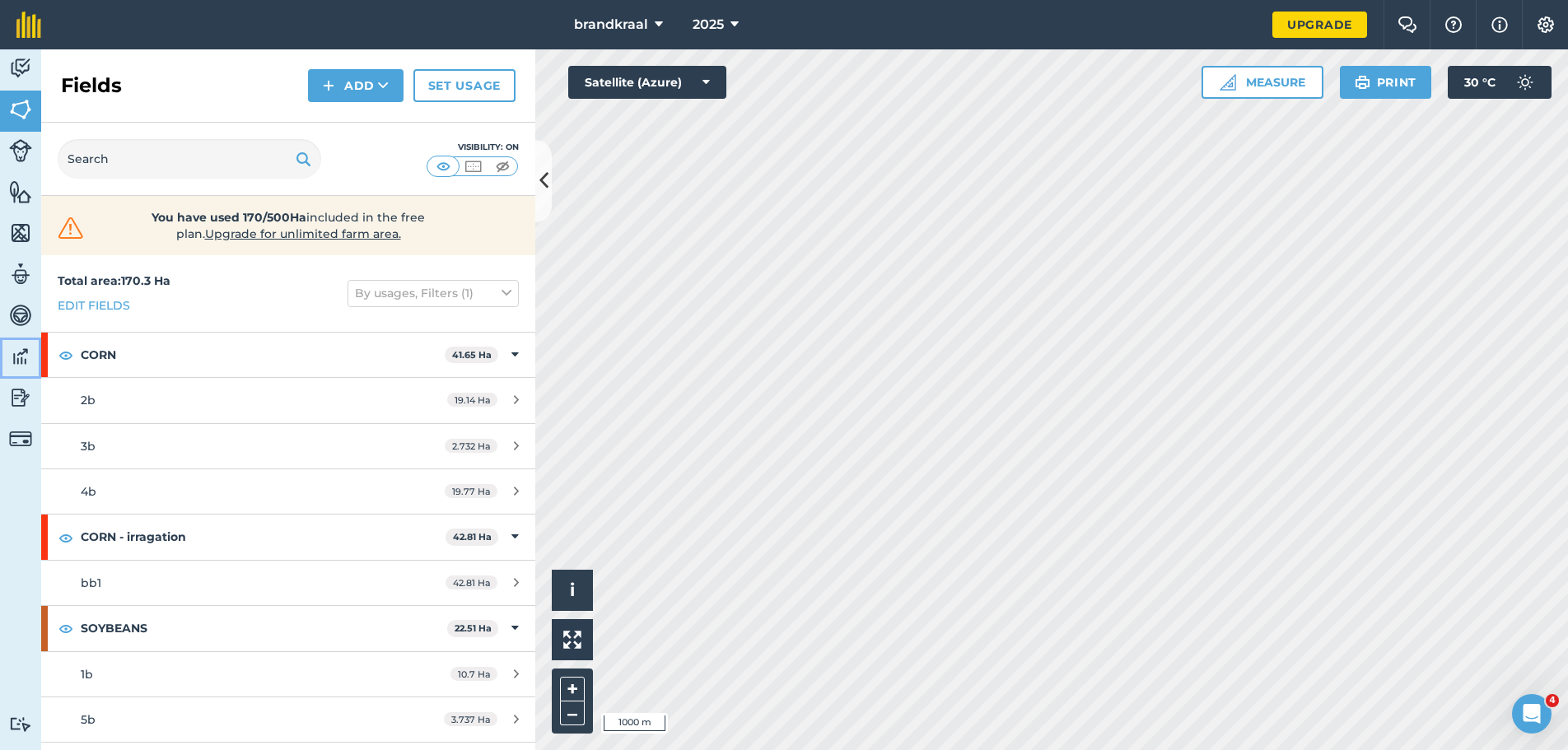
click at [19, 357] on img at bounding box center [20, 356] width 23 height 25
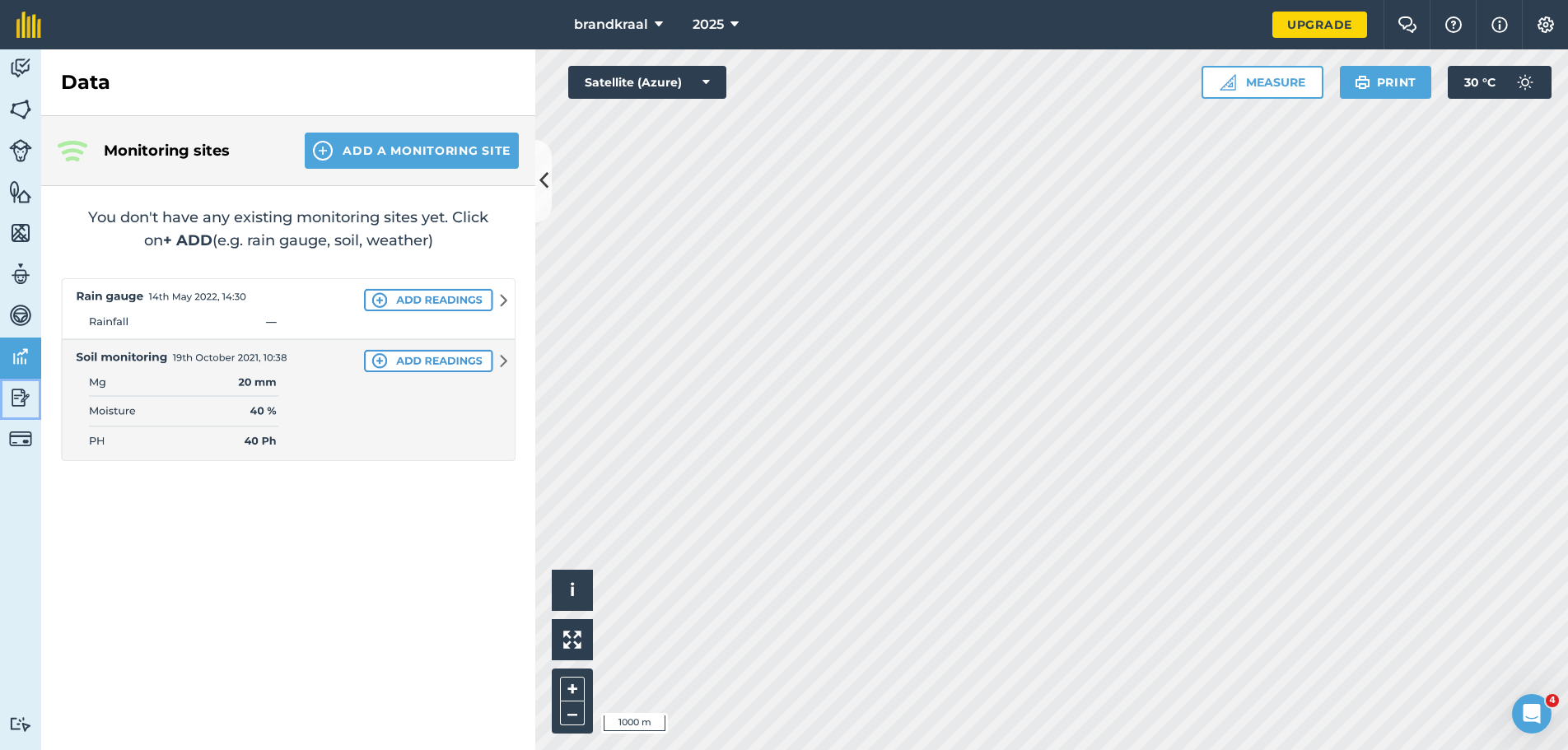
click at [19, 392] on img at bounding box center [20, 397] width 23 height 25
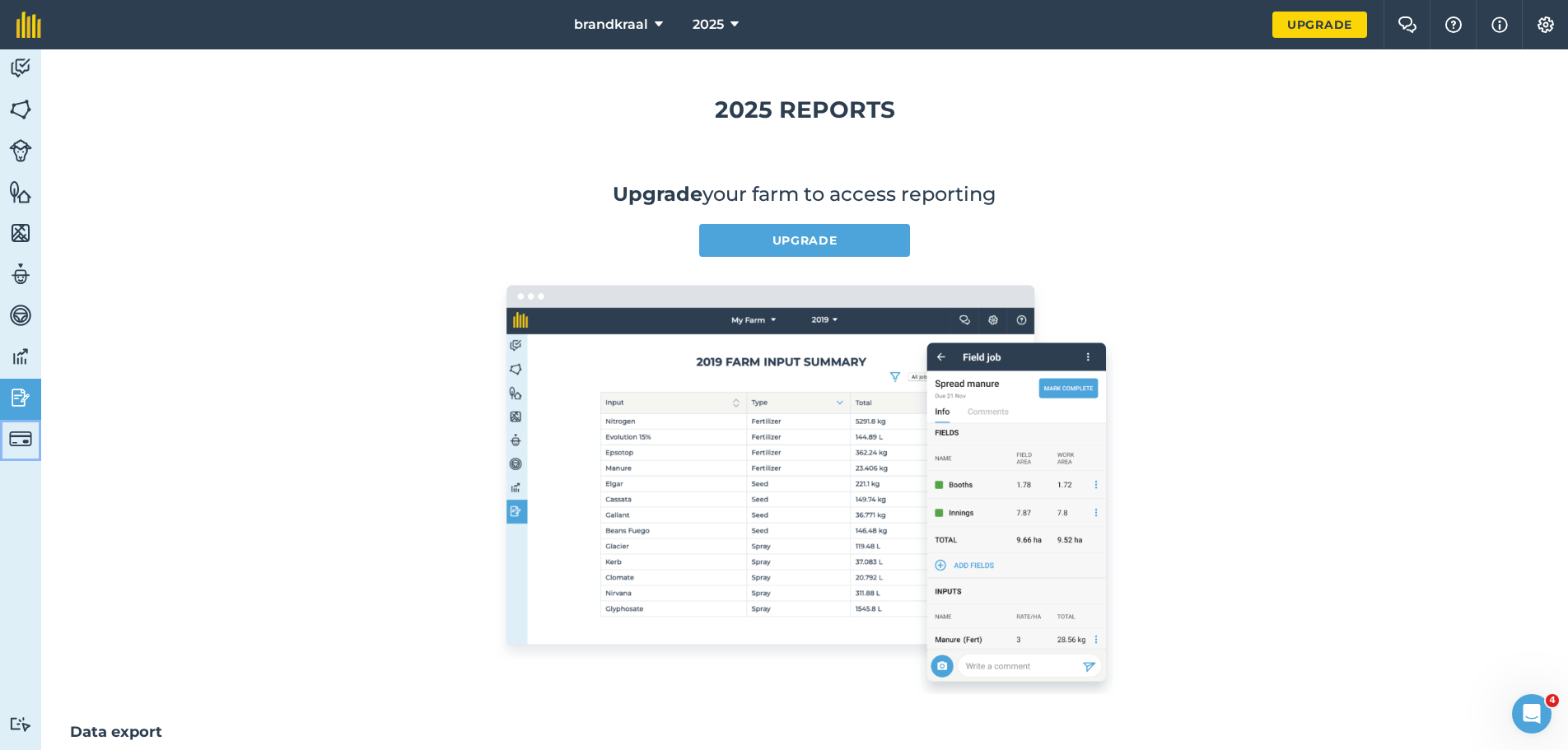
click at [22, 440] on img at bounding box center [20, 439] width 23 height 23
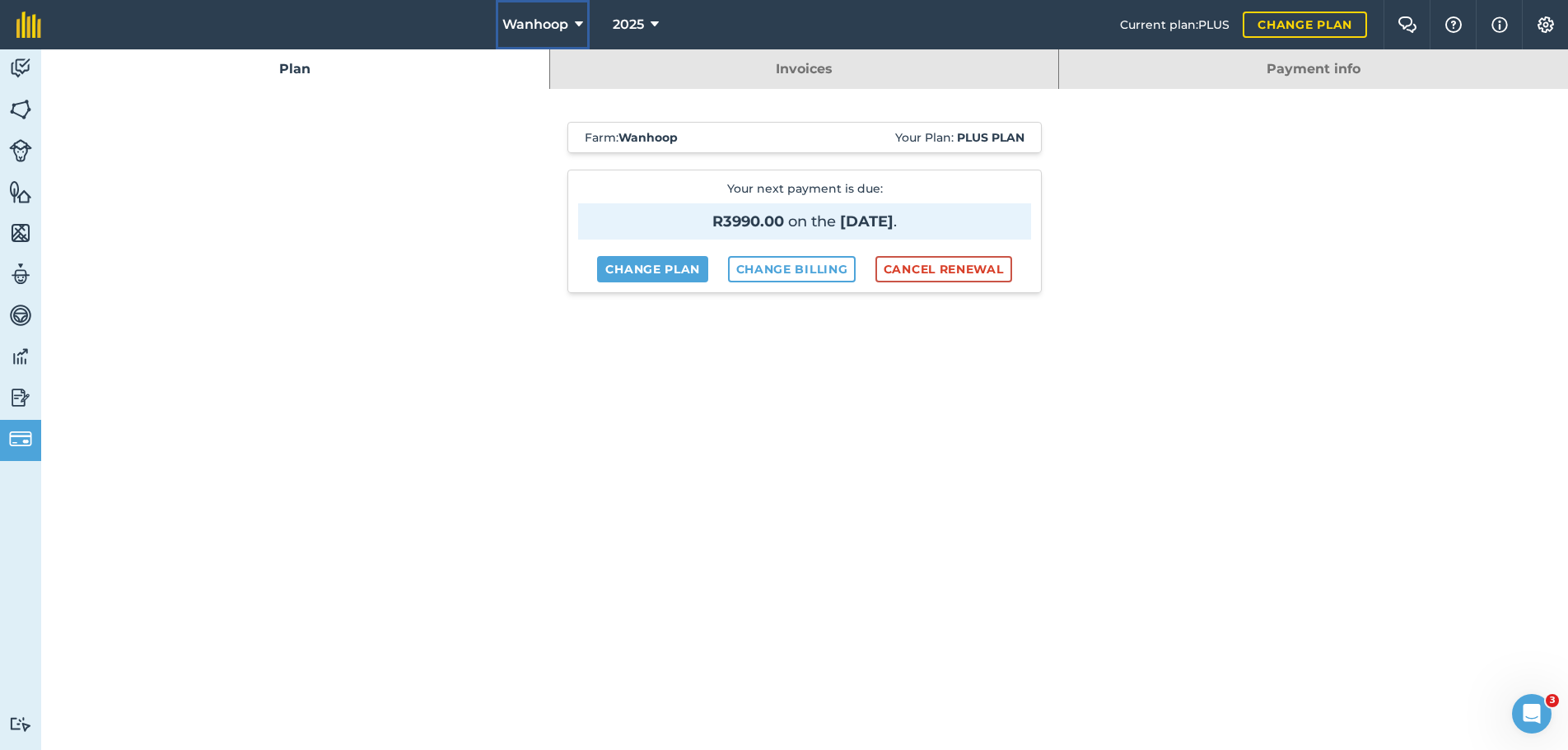
click at [580, 22] on icon at bounding box center [579, 24] width 9 height 20
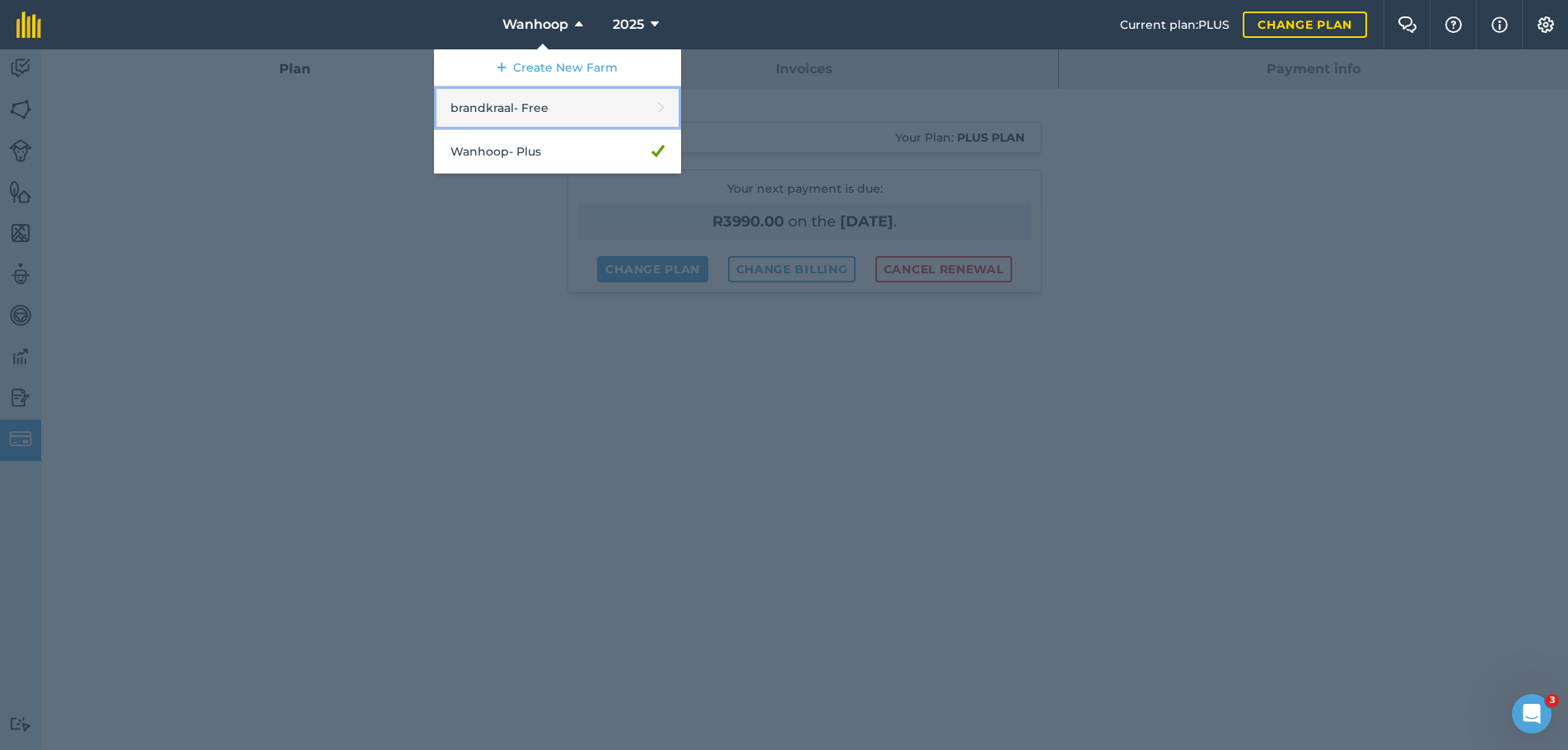
click at [558, 107] on link "brandkraal - Free" at bounding box center [558, 108] width 247 height 44
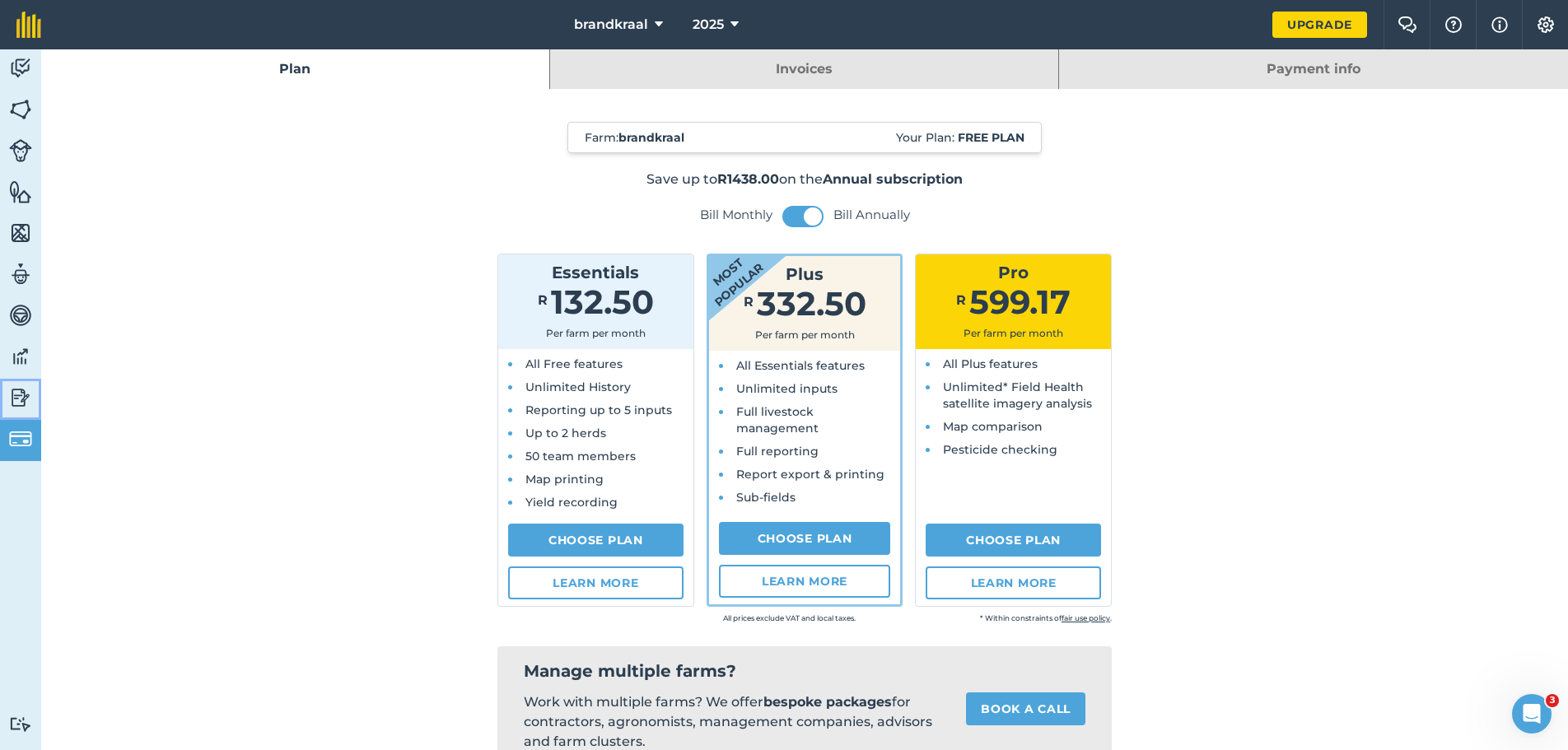
click at [20, 399] on img at bounding box center [20, 397] width 23 height 25
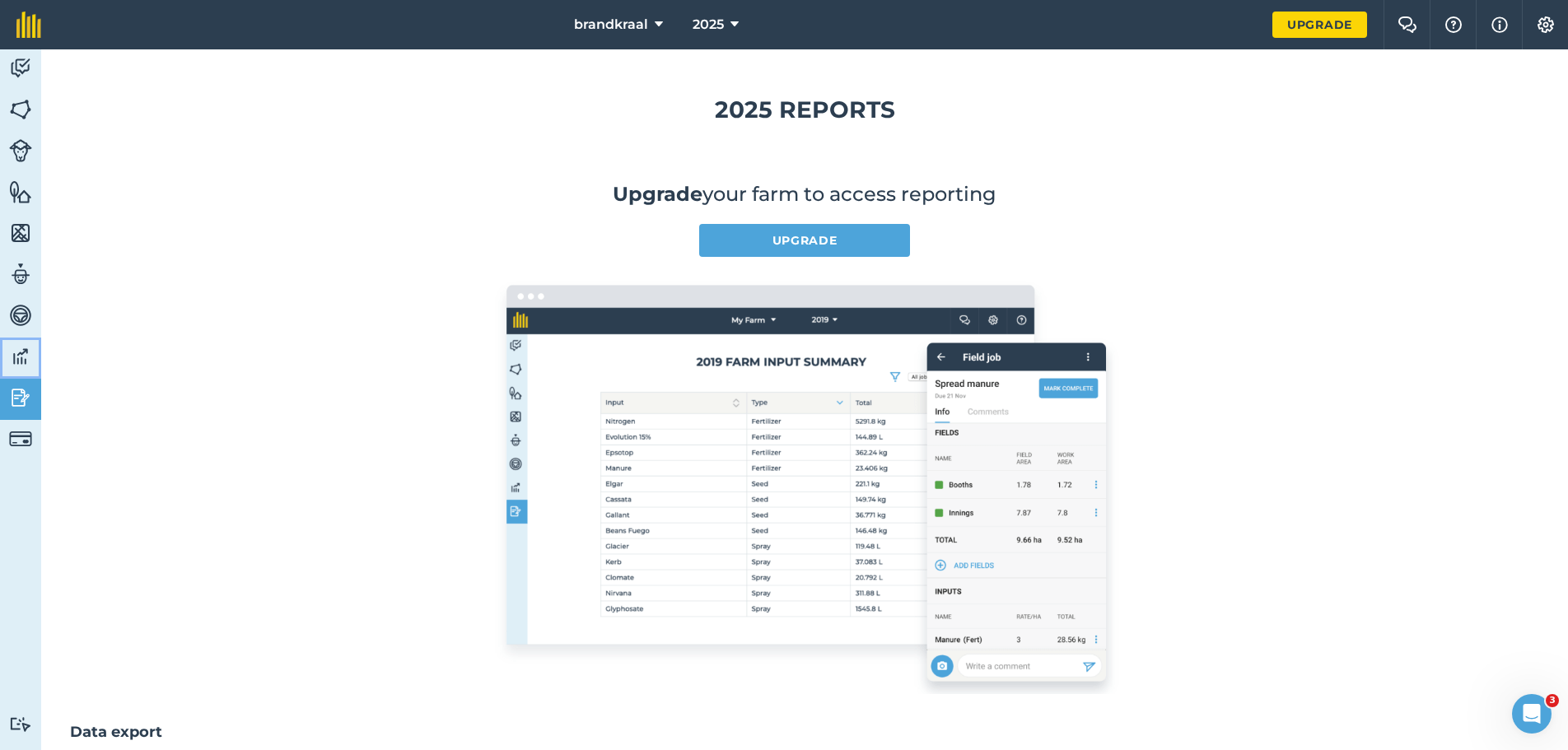
click at [14, 357] on img at bounding box center [20, 356] width 23 height 25
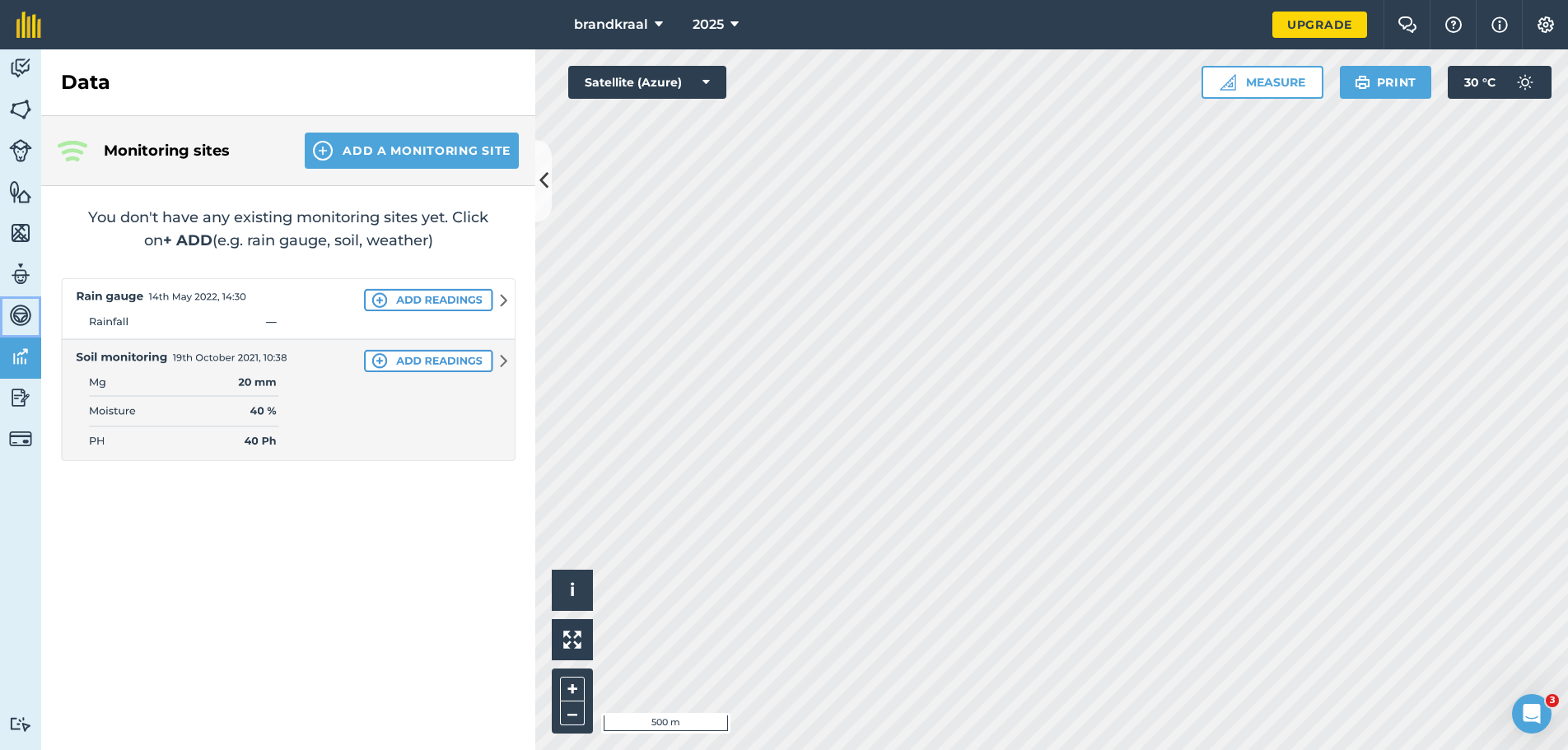
click at [20, 317] on img at bounding box center [20, 315] width 23 height 25
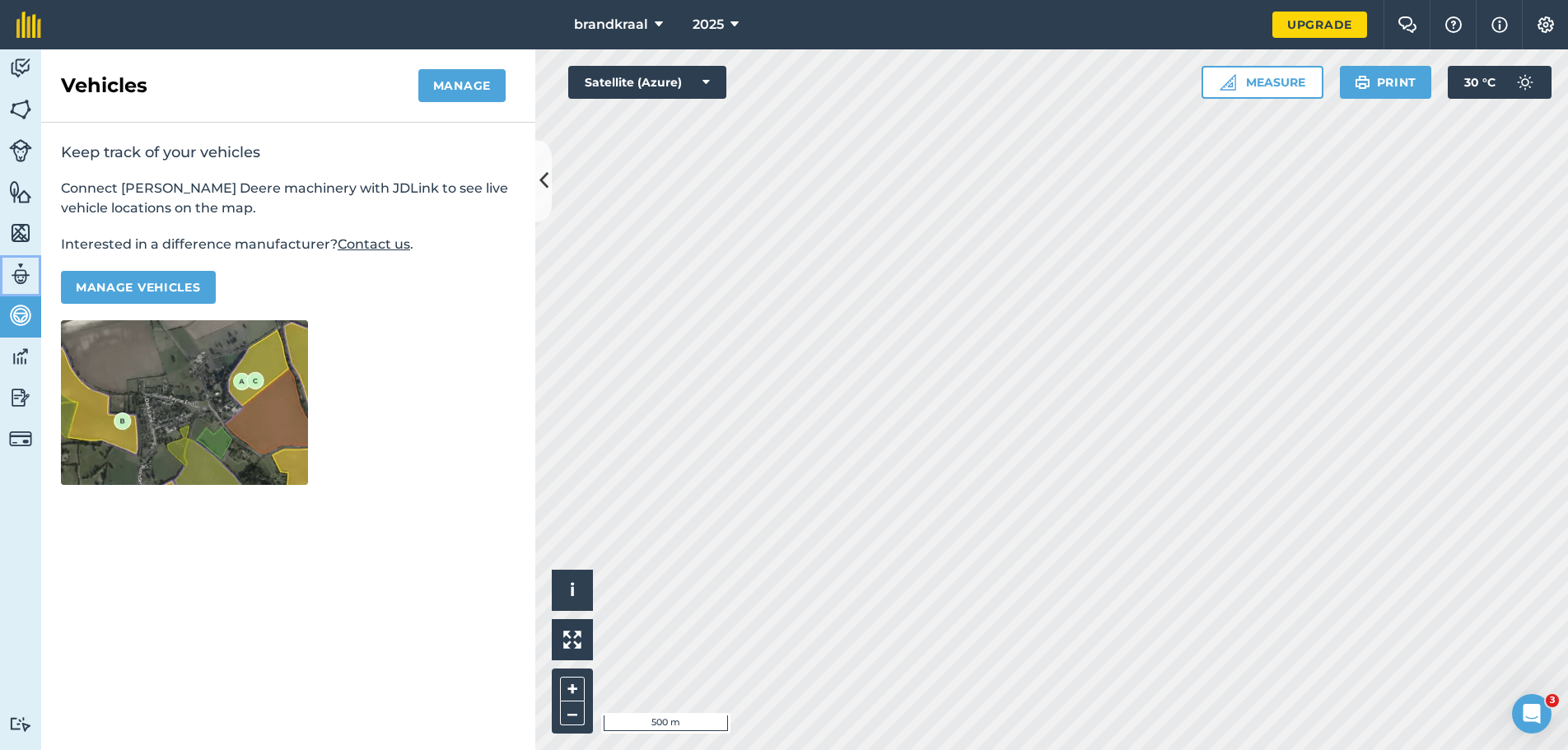
click at [20, 275] on img at bounding box center [20, 274] width 23 height 25
select select "MEMBER"
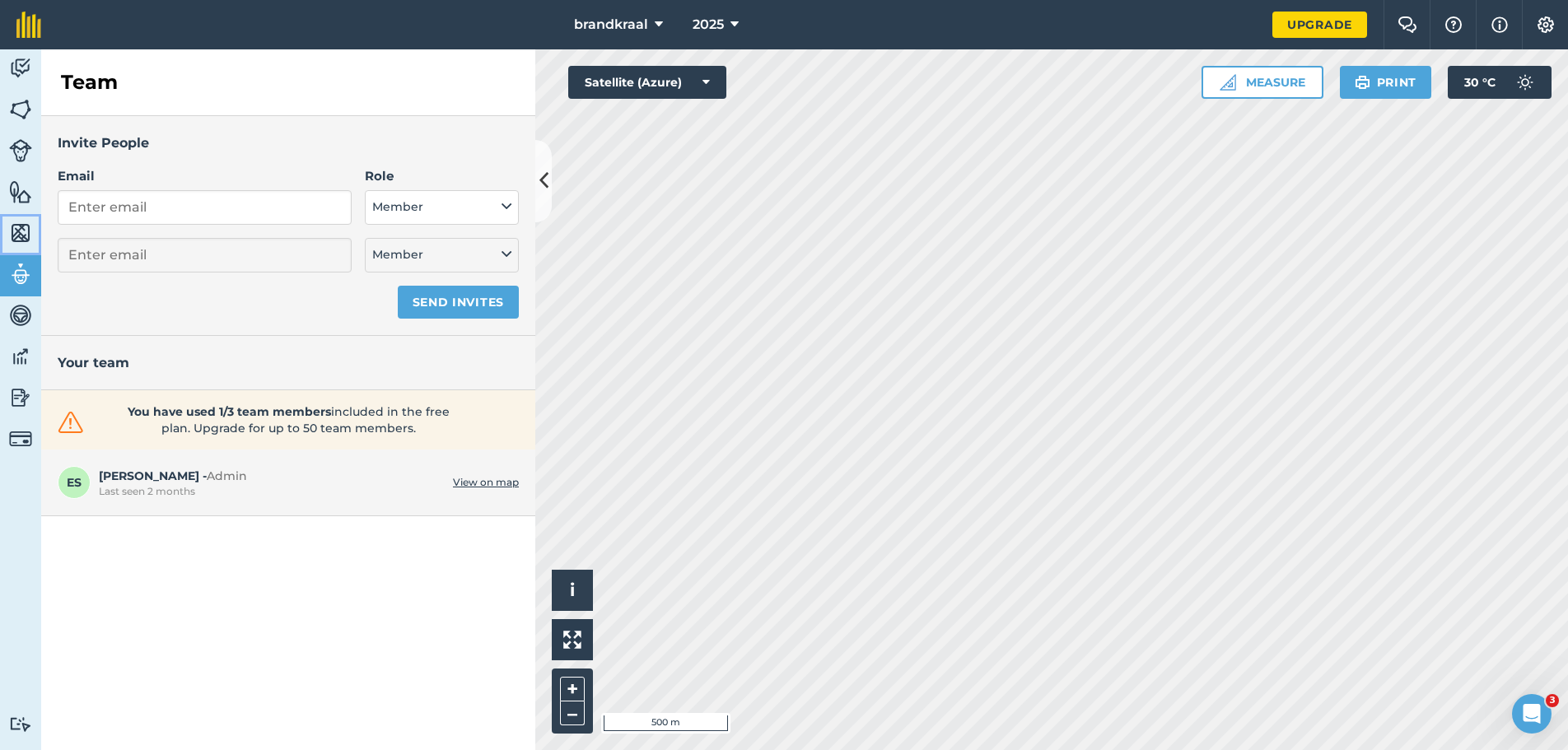
click at [21, 227] on img at bounding box center [20, 232] width 23 height 25
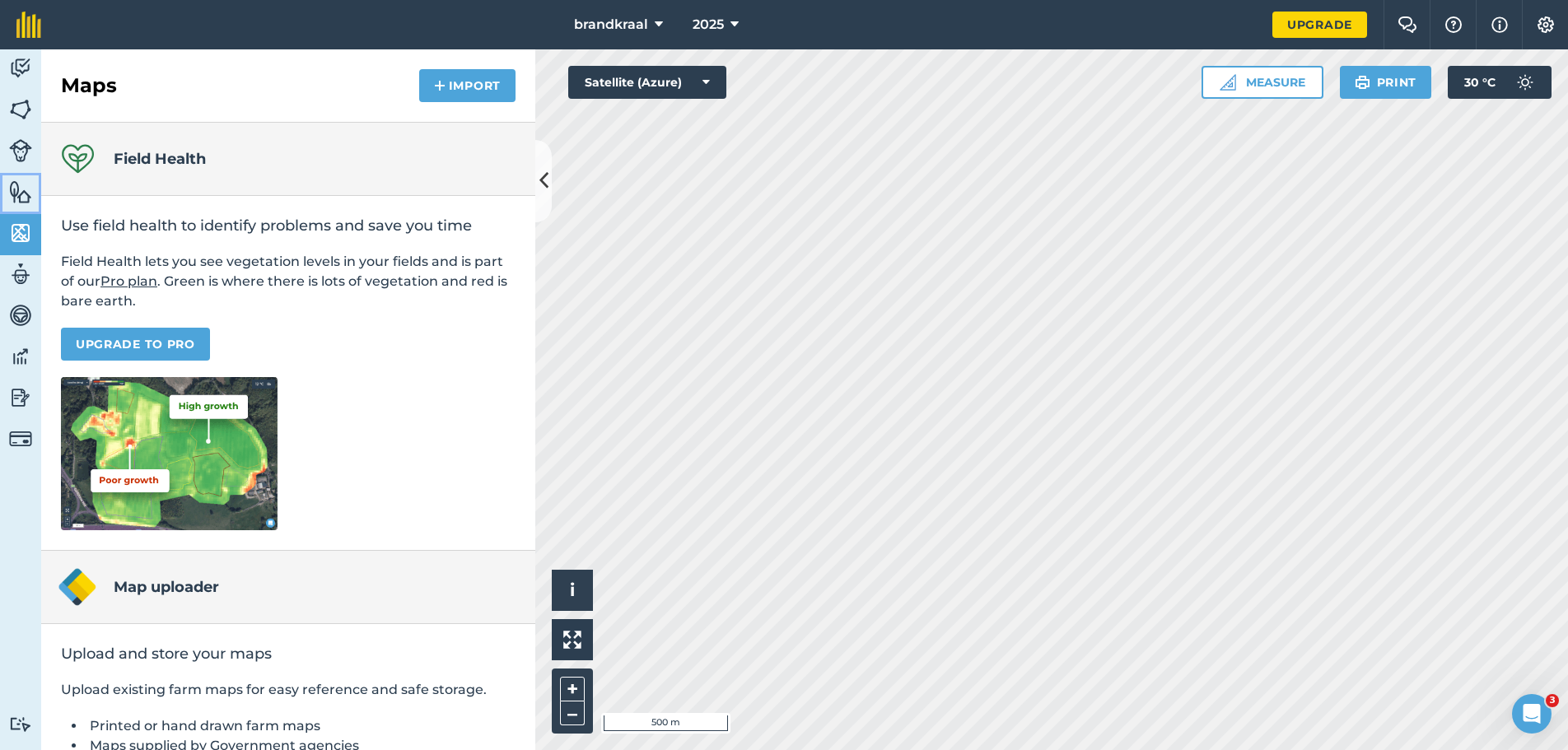
click at [15, 189] on img at bounding box center [20, 192] width 23 height 25
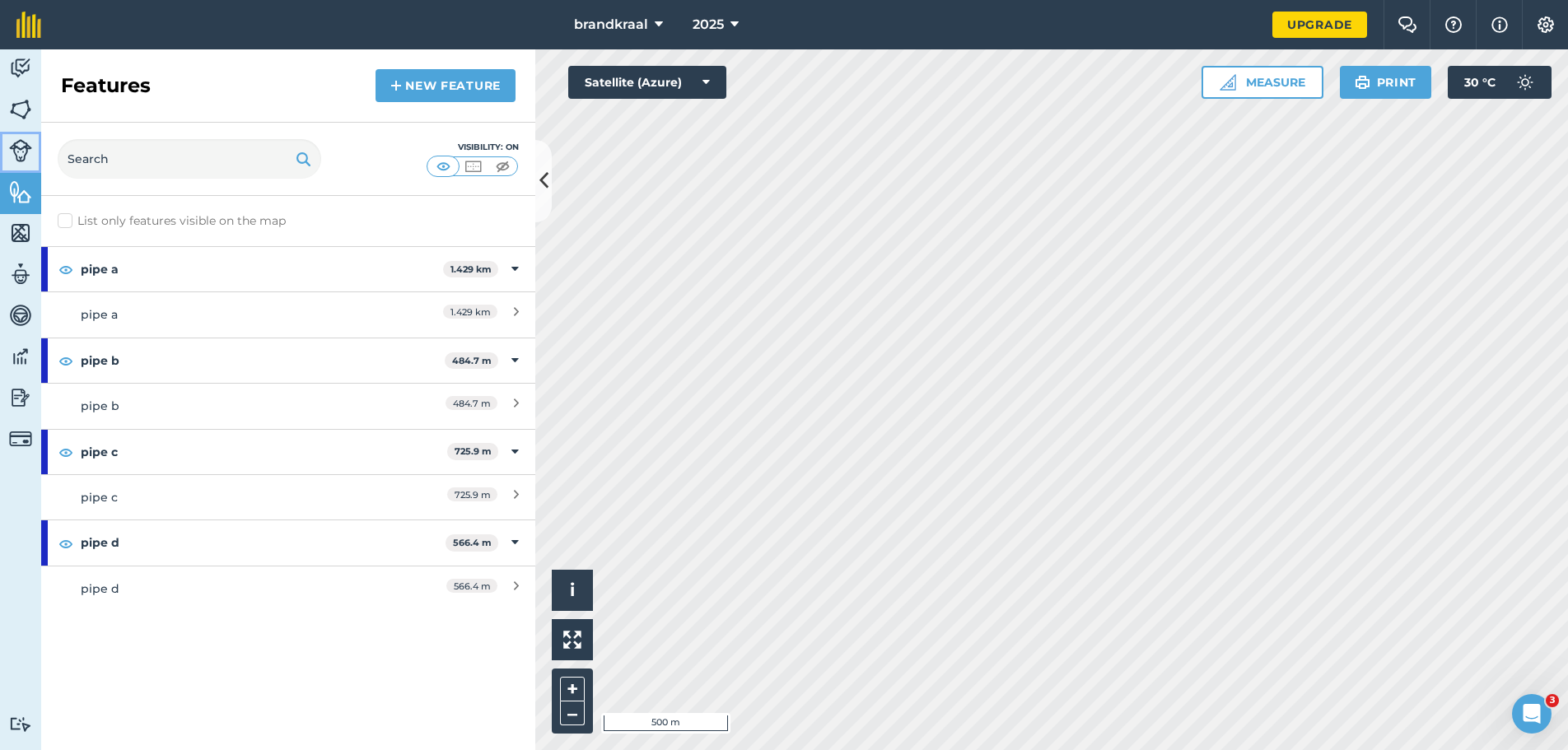
click at [26, 151] on img at bounding box center [20, 150] width 23 height 23
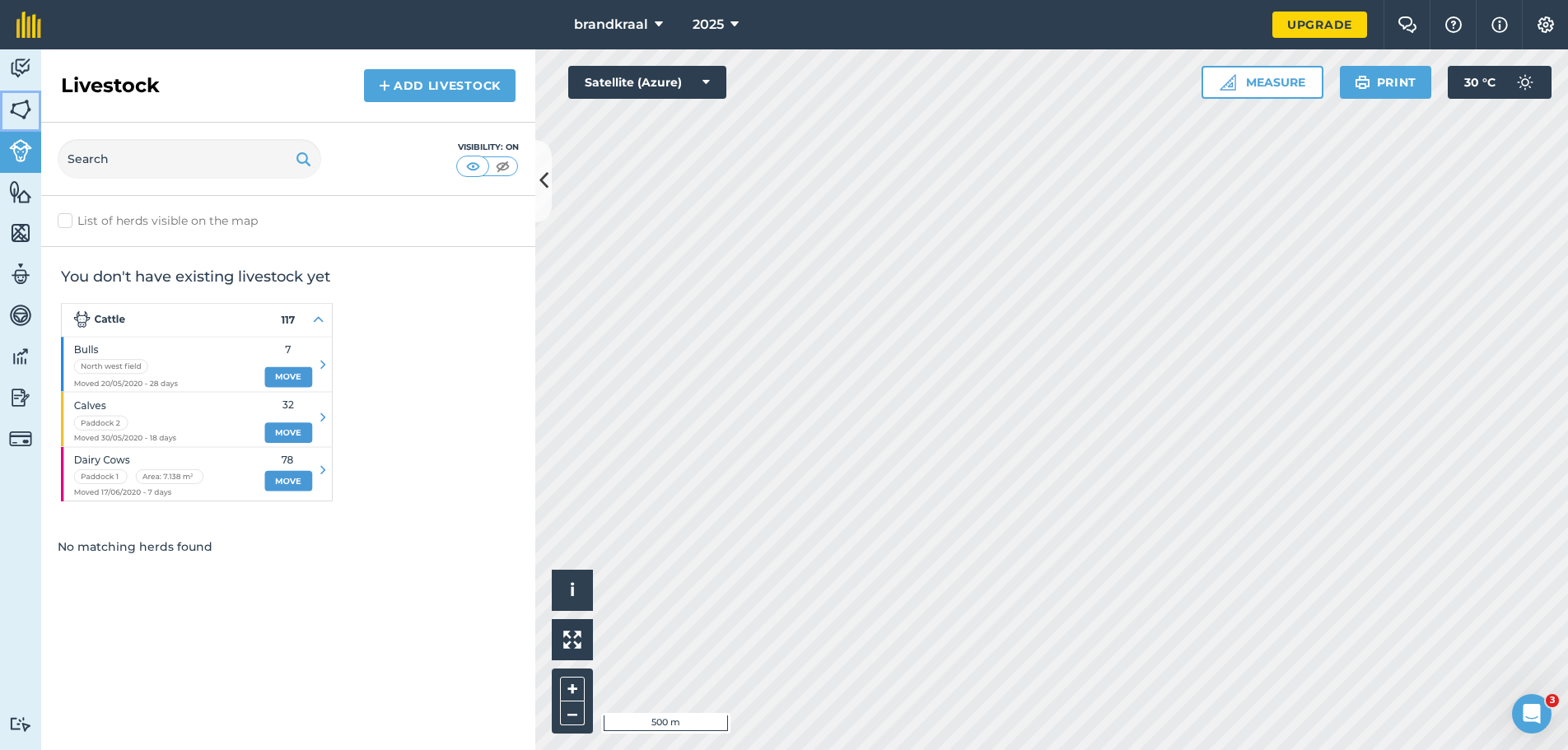
click at [21, 109] on img at bounding box center [20, 109] width 23 height 25
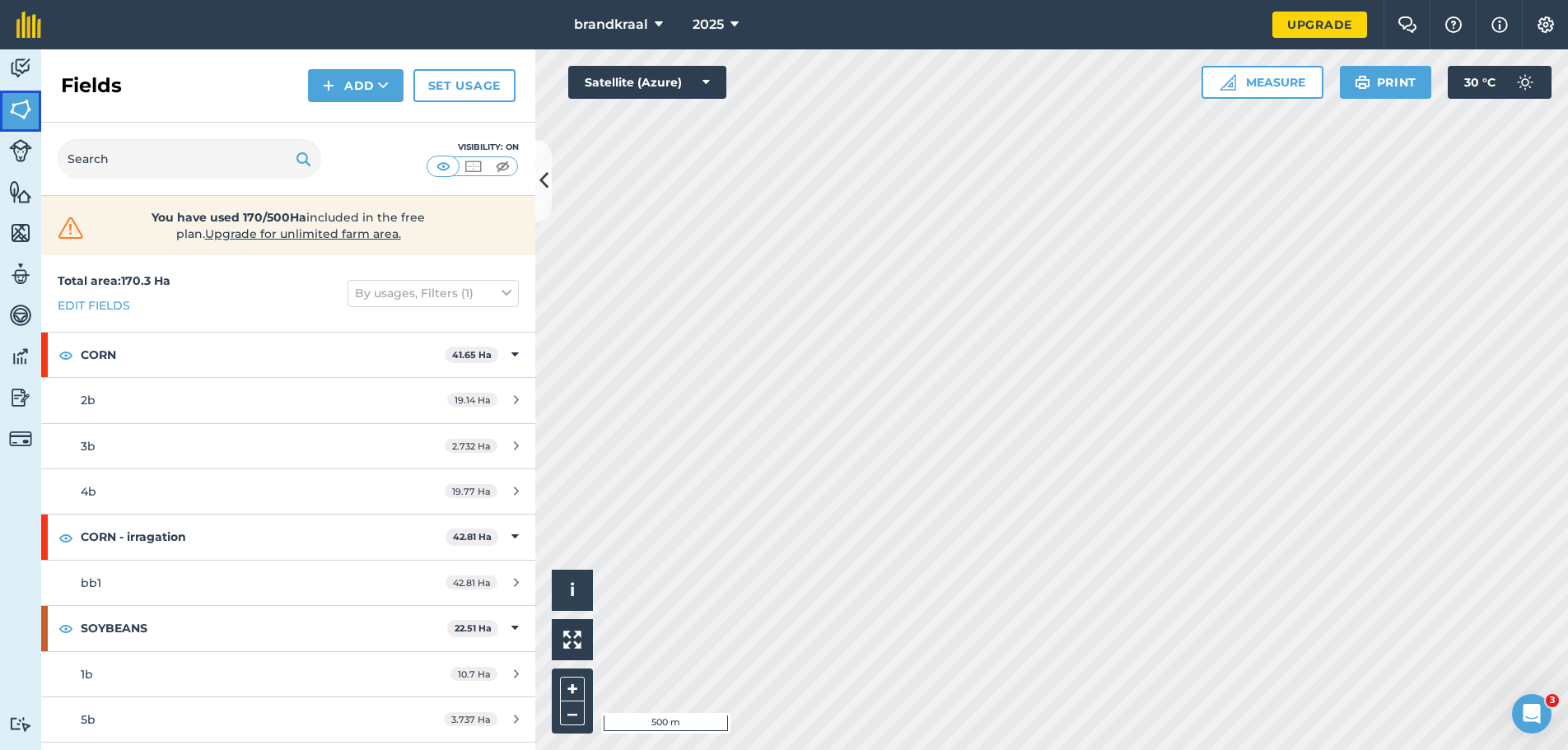
scroll to position [82, 0]
